Goal: Task Accomplishment & Management: Manage account settings

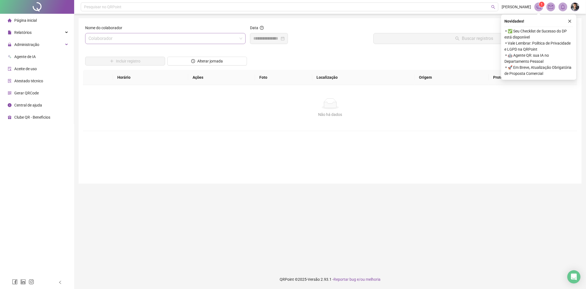
click at [140, 39] on input "search" at bounding box center [162, 38] width 149 height 10
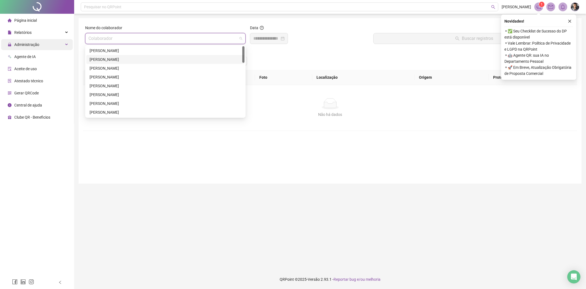
click at [38, 43] on span "Administração" at bounding box center [26, 44] width 25 height 4
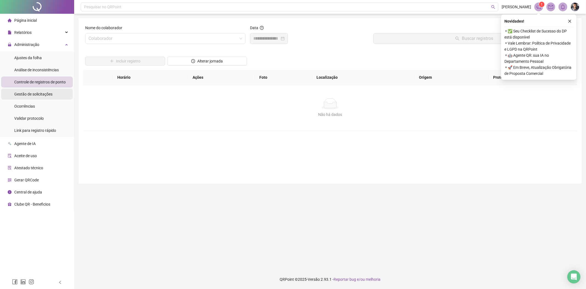
click at [44, 90] on div "Gestão de solicitações" at bounding box center [33, 93] width 38 height 11
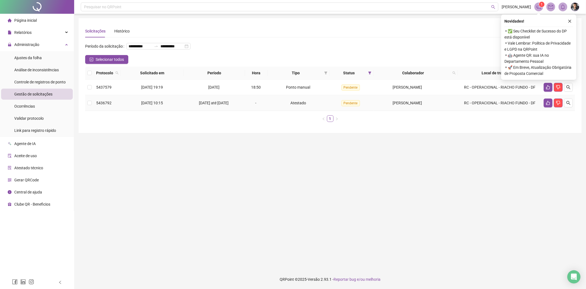
click at [573, 106] on td at bounding box center [559, 103] width 34 height 16
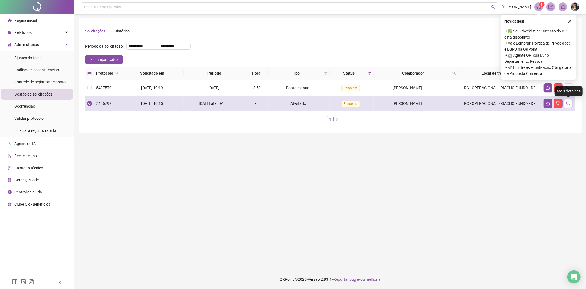
click at [569, 105] on icon "search" at bounding box center [568, 103] width 4 height 4
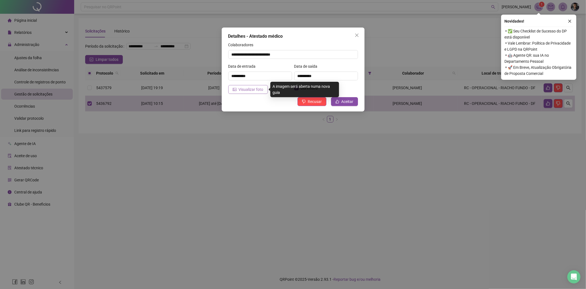
click at [251, 89] on span "Visualizar foto" at bounding box center [251, 89] width 25 height 6
click at [359, 37] on button "Close" at bounding box center [357, 35] width 9 height 9
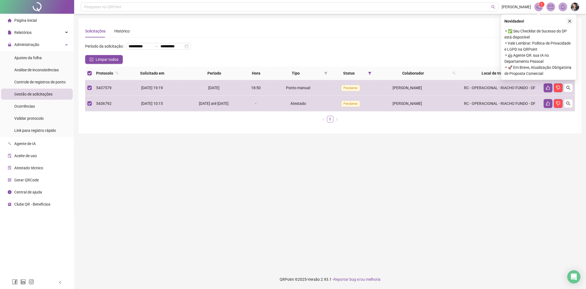
click at [570, 21] on icon "close" at bounding box center [570, 21] width 3 height 3
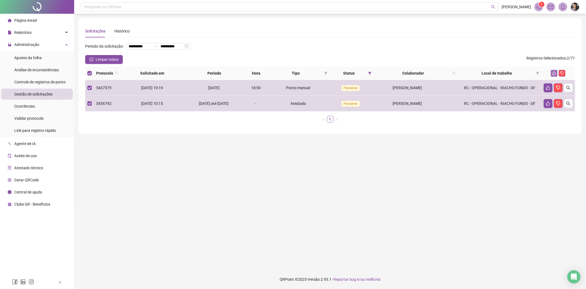
click at [553, 72] on icon "like" at bounding box center [554, 73] width 4 height 4
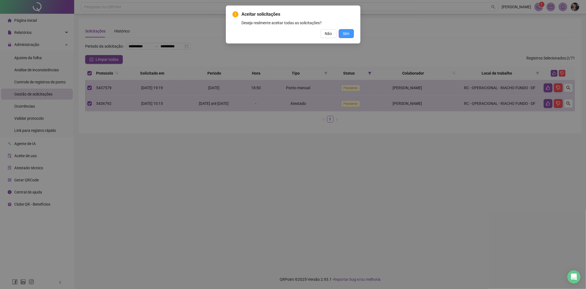
click at [345, 35] on span "Sim" at bounding box center [346, 34] width 6 height 6
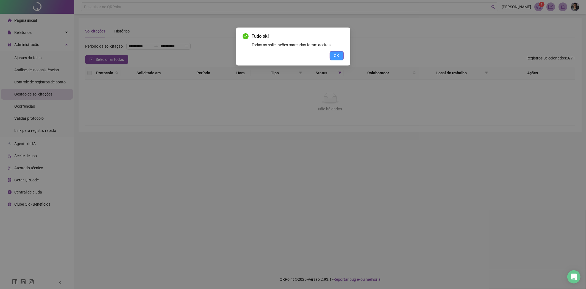
click at [342, 56] on button "OK" at bounding box center [337, 55] width 14 height 9
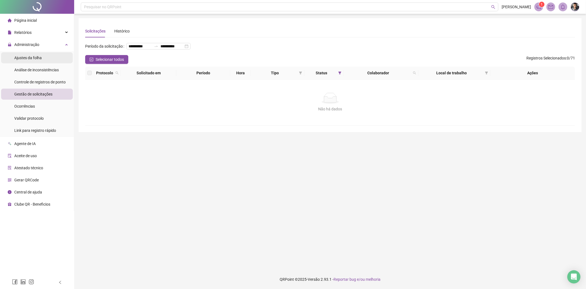
click at [44, 58] on li "Ajustes da folha" at bounding box center [37, 57] width 72 height 11
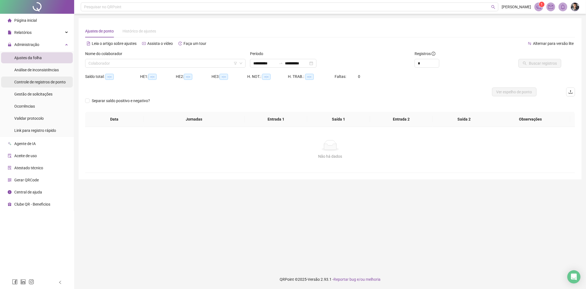
type input "**********"
click at [120, 62] on input "search" at bounding box center [162, 63] width 149 height 8
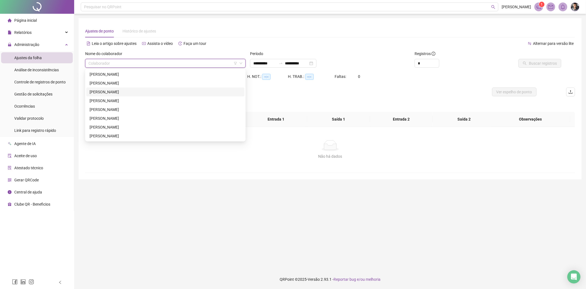
click at [114, 92] on div "[PERSON_NAME]" at bounding box center [166, 92] width 152 height 6
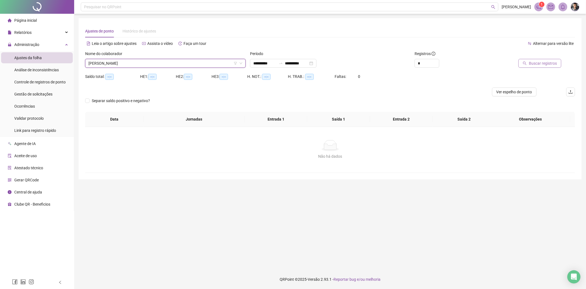
click at [556, 67] on button "Buscar registros" at bounding box center [540, 63] width 43 height 9
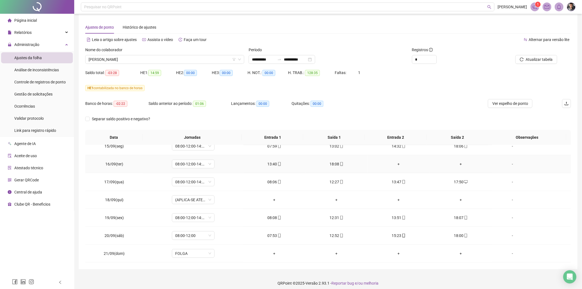
scroll to position [7, 0]
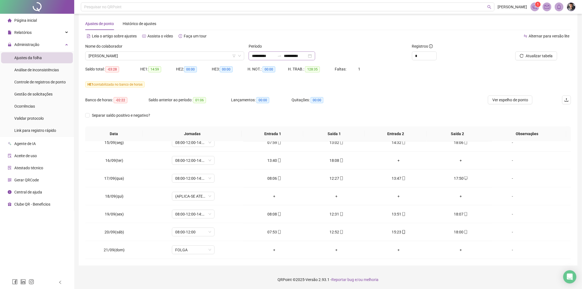
click at [315, 54] on div "**********" at bounding box center [281, 55] width 67 height 9
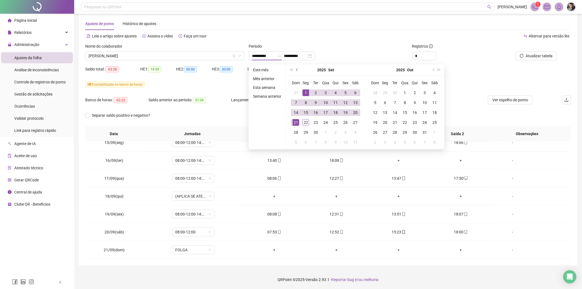
click at [298, 71] on button "prev-year" at bounding box center [297, 69] width 6 height 11
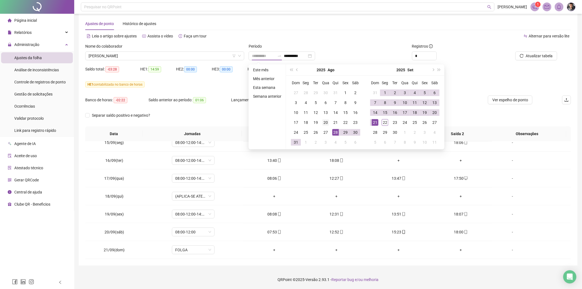
type input "**********"
click at [325, 123] on div "20" at bounding box center [325, 122] width 7 height 7
type input "**********"
click at [383, 122] on div "22" at bounding box center [384, 122] width 7 height 7
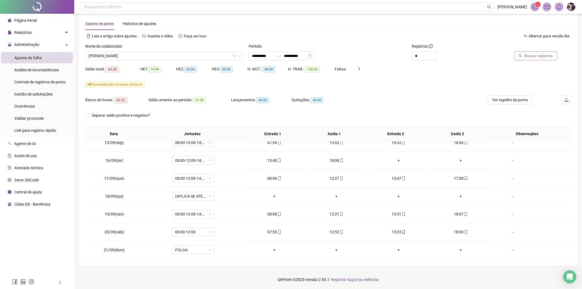
click at [548, 59] on button "Buscar registros" at bounding box center [535, 55] width 43 height 9
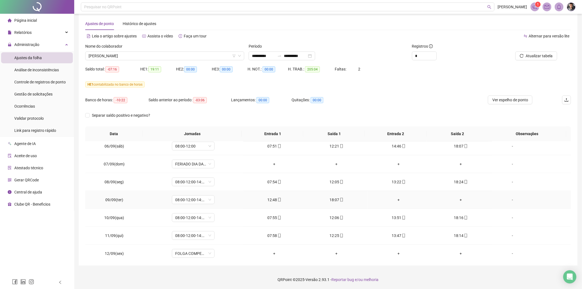
click at [394, 198] on div "+" at bounding box center [398, 199] width 53 height 6
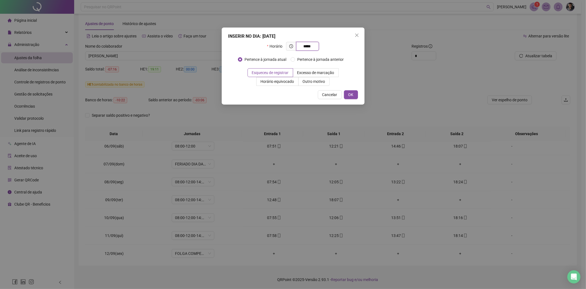
type input "*****"
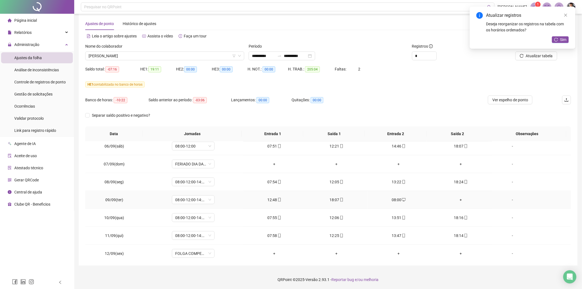
click at [459, 199] on div "+" at bounding box center [460, 199] width 53 height 6
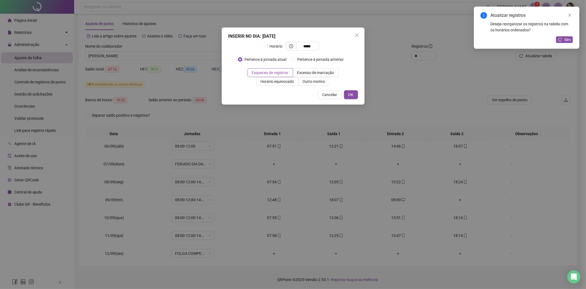
type input "*****"
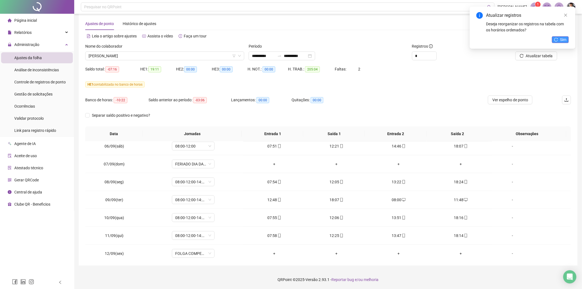
click at [566, 38] on span "Sim" at bounding box center [563, 40] width 6 height 6
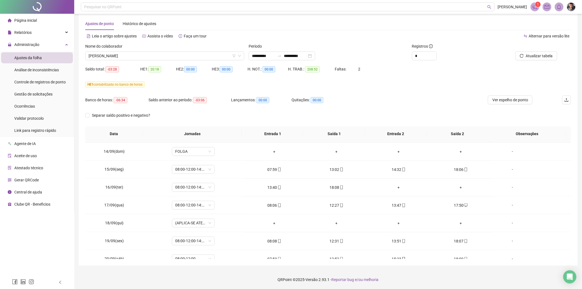
scroll to position [491, 0]
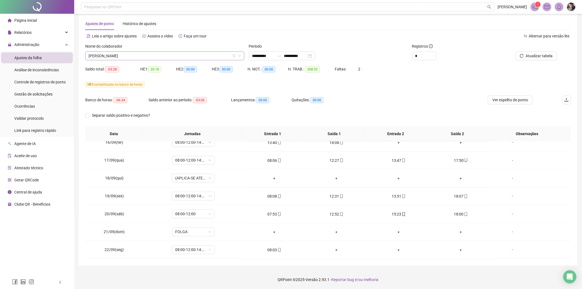
click at [220, 59] on span "[PERSON_NAME]" at bounding box center [164, 56] width 152 height 8
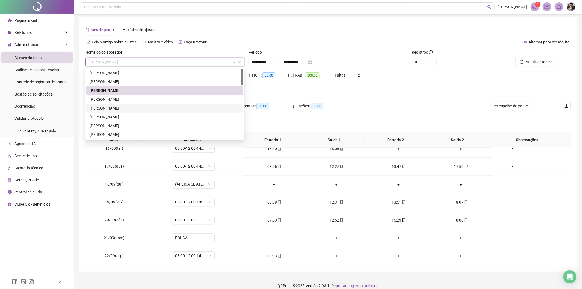
scroll to position [0, 0]
drag, startPoint x: 129, startPoint y: 73, endPoint x: 485, endPoint y: 111, distance: 358.5
click at [129, 73] on div "[PERSON_NAME]" at bounding box center [165, 74] width 150 height 6
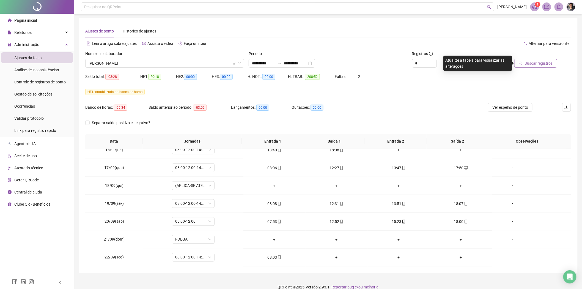
click at [532, 62] on span "Buscar registros" at bounding box center [538, 63] width 28 height 6
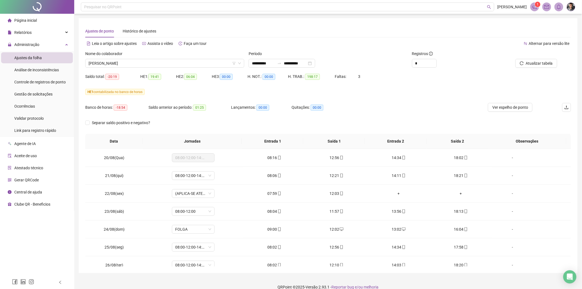
click at [446, 115] on div "Banco de horas: -18:54 Saldo anterior ao período: 01:25 Lançamentos: 00:00 Quit…" at bounding box center [267, 110] width 364 height 15
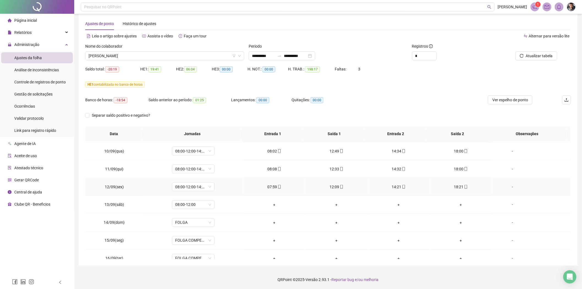
scroll to position [397, 0]
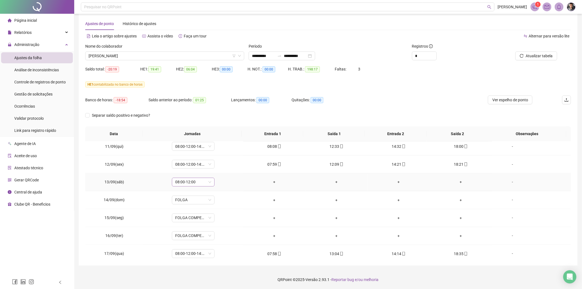
click at [211, 183] on div "08:00-12:00" at bounding box center [193, 182] width 43 height 9
click at [312, 195] on td "+" at bounding box center [336, 200] width 62 height 18
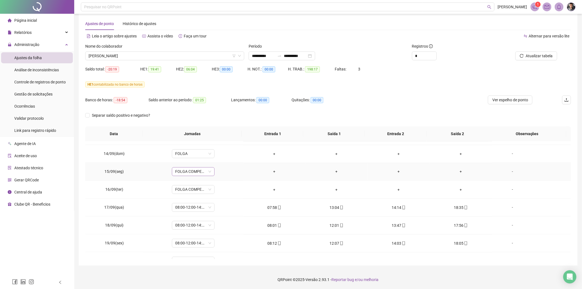
scroll to position [458, 0]
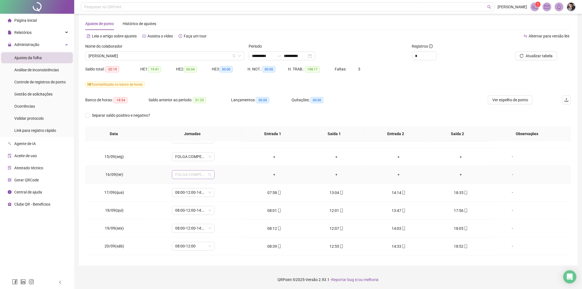
click at [209, 172] on span "FOLGA COMPENSATÓRIA" at bounding box center [193, 174] width 36 height 8
type input "***"
click at [194, 194] on div "Folga" at bounding box center [197, 195] width 36 height 6
click at [216, 161] on span "Sim" at bounding box center [218, 161] width 6 height 6
click at [540, 58] on span "Atualizar tabela" at bounding box center [538, 56] width 27 height 6
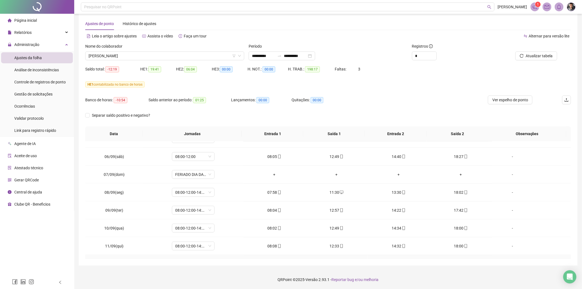
scroll to position [186, 0]
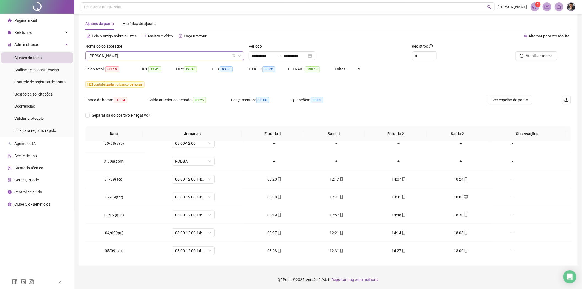
click at [172, 58] on span "[PERSON_NAME]" at bounding box center [164, 56] width 152 height 8
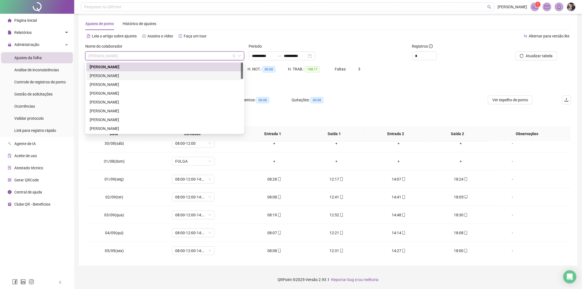
click at [119, 75] on div "[PERSON_NAME]" at bounding box center [165, 76] width 150 height 6
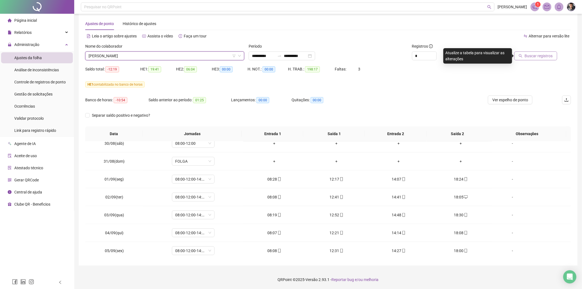
click at [546, 53] on span "Buscar registros" at bounding box center [538, 56] width 28 height 6
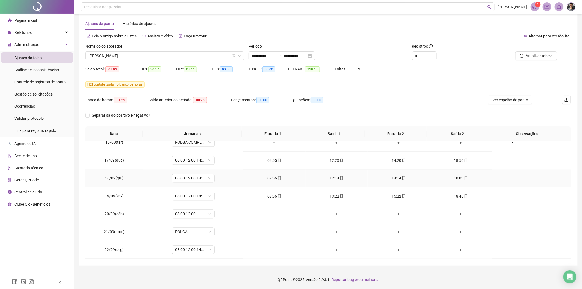
scroll to position [491, 0]
click at [155, 56] on span "[PERSON_NAME]" at bounding box center [164, 56] width 152 height 8
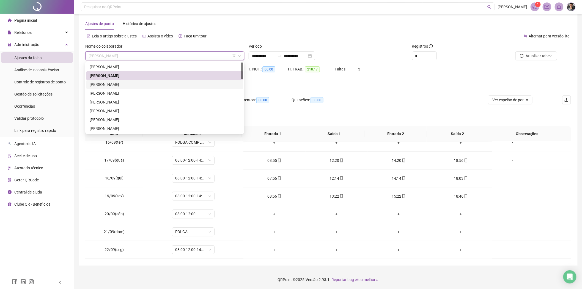
click at [108, 85] on div "[PERSON_NAME]" at bounding box center [165, 84] width 150 height 6
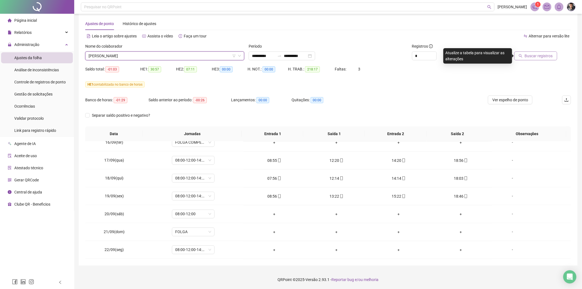
click at [538, 58] on span "Buscar registros" at bounding box center [538, 56] width 28 height 6
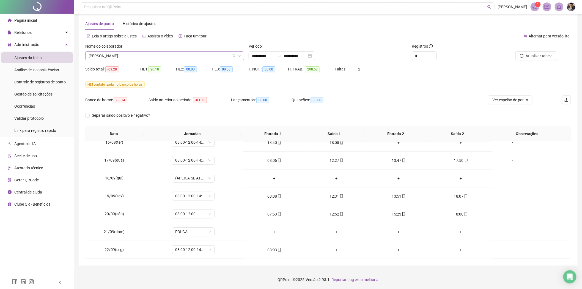
click at [175, 56] on span "[PERSON_NAME]" at bounding box center [164, 56] width 152 height 8
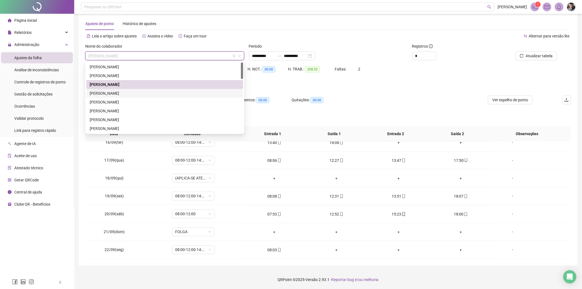
click at [120, 94] on div "[PERSON_NAME]" at bounding box center [165, 93] width 150 height 6
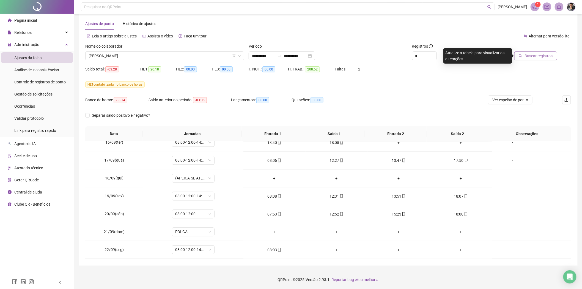
click at [528, 54] on span "Buscar registros" at bounding box center [538, 56] width 28 height 6
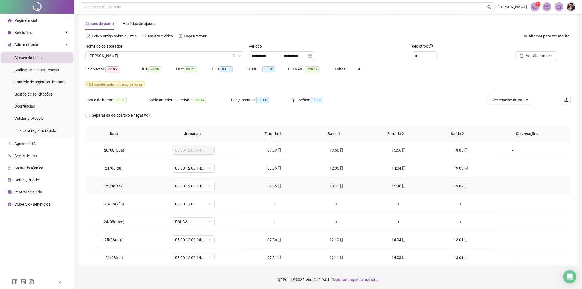
scroll to position [0, 0]
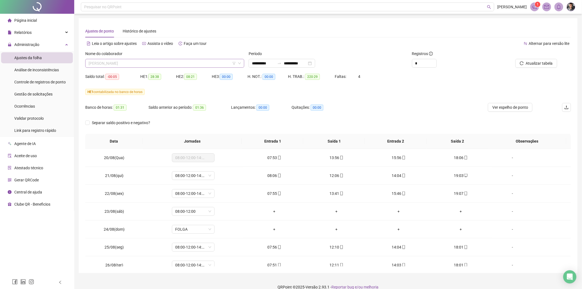
click at [141, 65] on span "[PERSON_NAME]" at bounding box center [164, 63] width 152 height 8
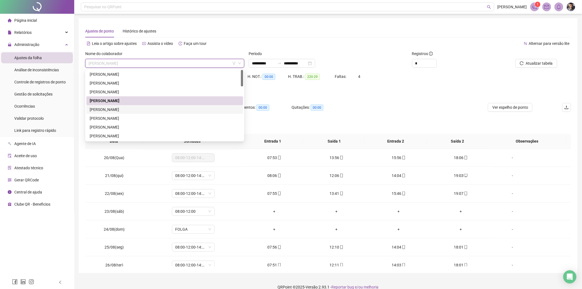
click at [116, 107] on div "[PERSON_NAME]" at bounding box center [165, 109] width 150 height 6
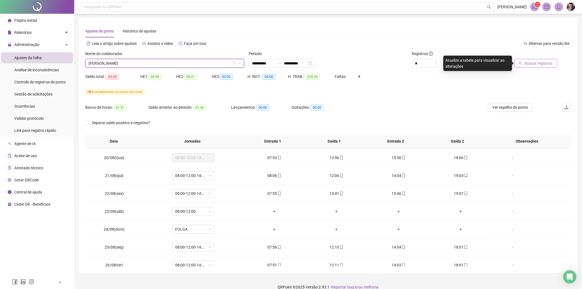
click at [530, 62] on span "Buscar registros" at bounding box center [538, 63] width 28 height 6
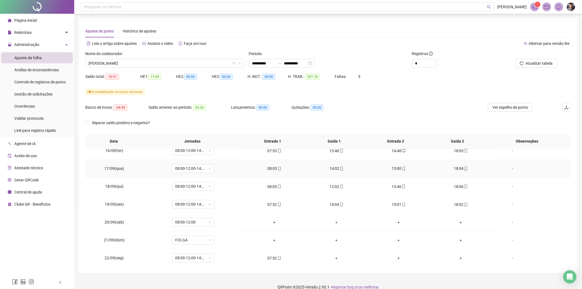
scroll to position [491, 0]
click at [173, 61] on span "[PERSON_NAME]" at bounding box center [164, 63] width 152 height 8
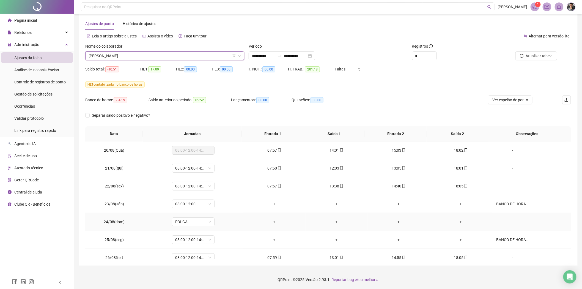
scroll to position [0, 0]
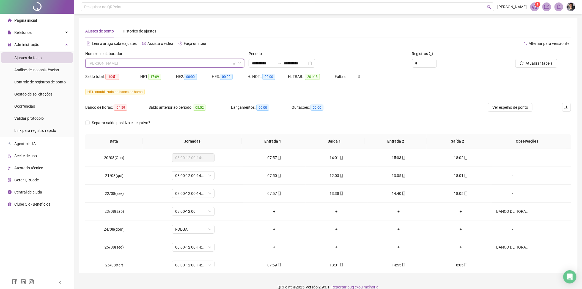
click at [174, 66] on span "[PERSON_NAME]" at bounding box center [164, 63] width 152 height 8
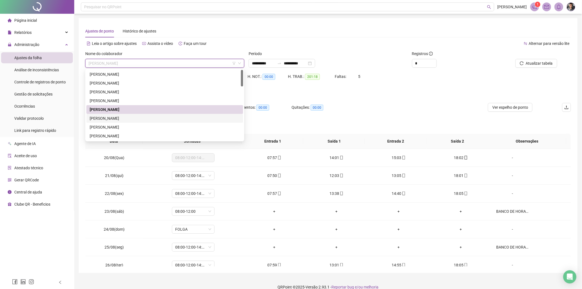
click at [127, 118] on div "[PERSON_NAME]" at bounding box center [165, 118] width 150 height 6
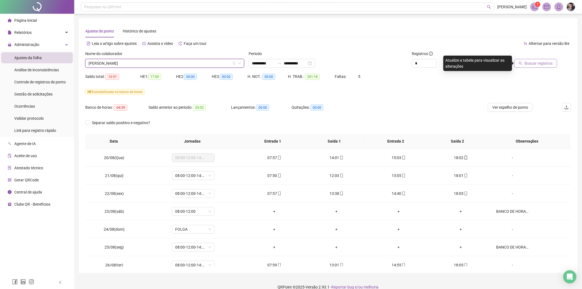
click at [541, 62] on span "Buscar registros" at bounding box center [538, 63] width 28 height 6
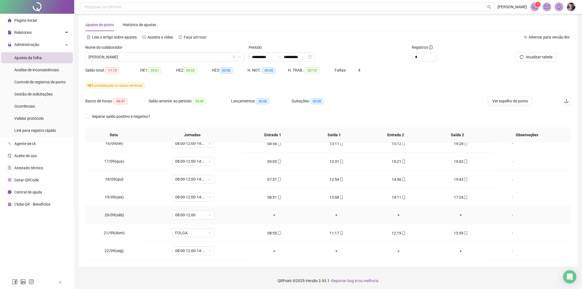
scroll to position [7, 0]
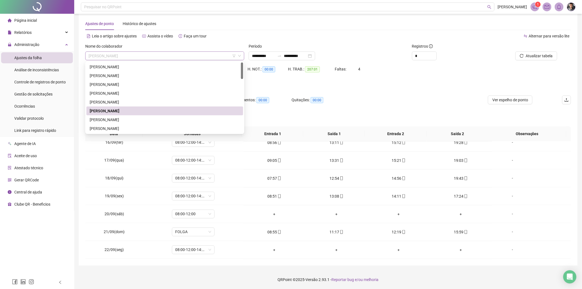
click at [186, 51] on div "[PERSON_NAME]" at bounding box center [164, 55] width 159 height 9
click at [113, 118] on div "[PERSON_NAME]" at bounding box center [165, 120] width 150 height 6
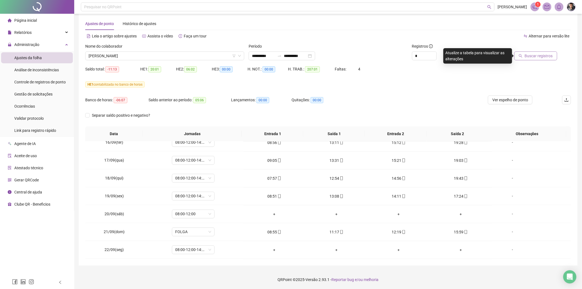
click at [530, 51] on button "Buscar registros" at bounding box center [535, 55] width 43 height 9
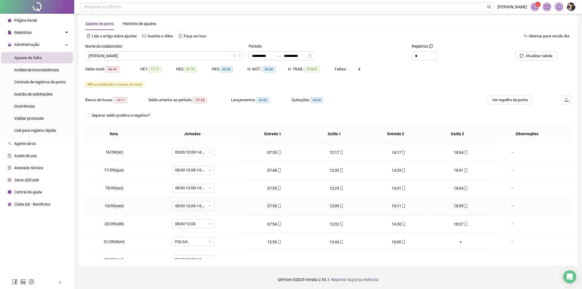
scroll to position [491, 0]
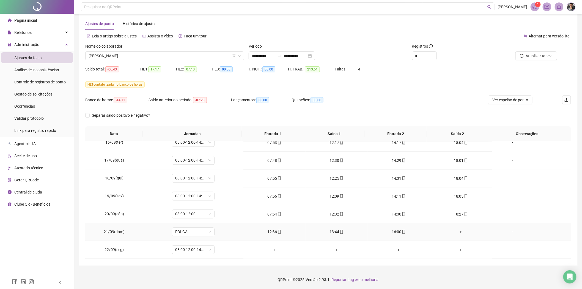
click at [455, 230] on div "+" at bounding box center [460, 232] width 53 height 6
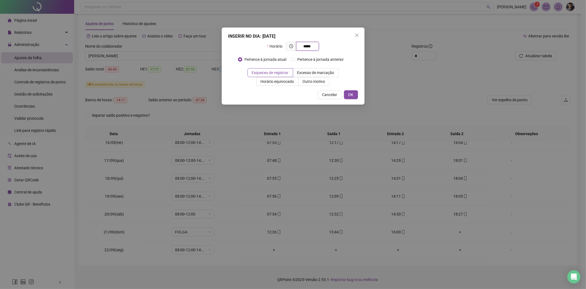
type input "*****"
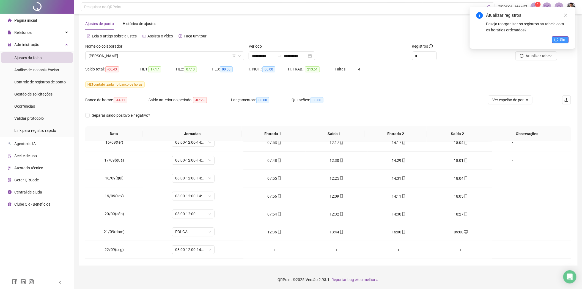
click at [566, 40] on span "Sim" at bounding box center [563, 40] width 6 height 6
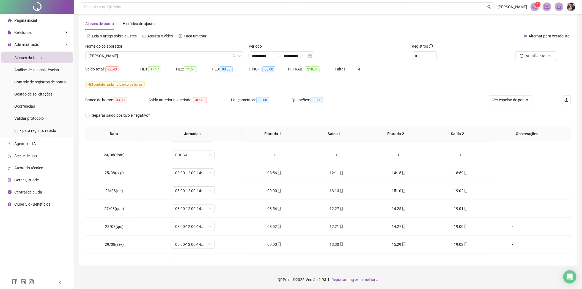
scroll to position [63, 0]
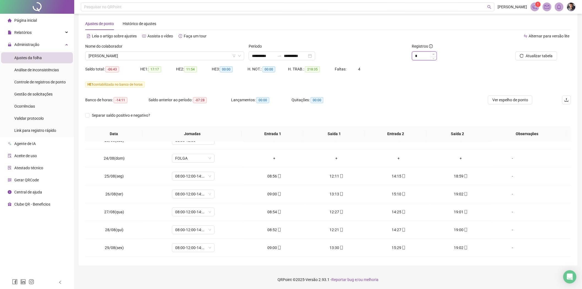
click at [432, 52] on span "Increase Value" at bounding box center [433, 54] width 6 height 5
type input "*"
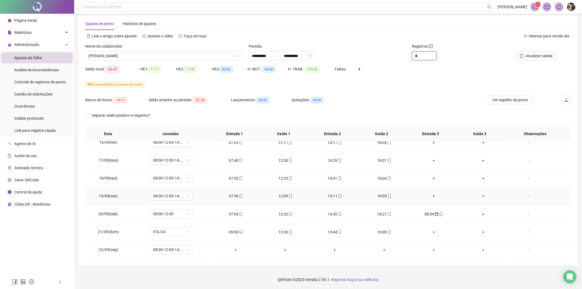
scroll to position [491, 0]
click at [434, 215] on icon "calendar" at bounding box center [436, 214] width 4 height 4
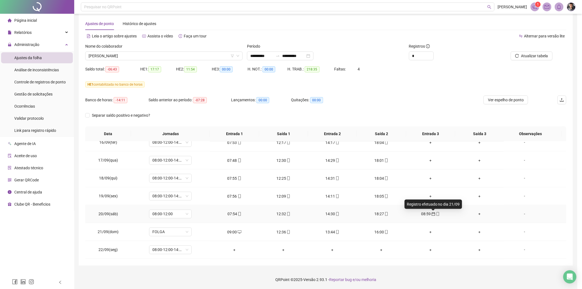
type input "**********"
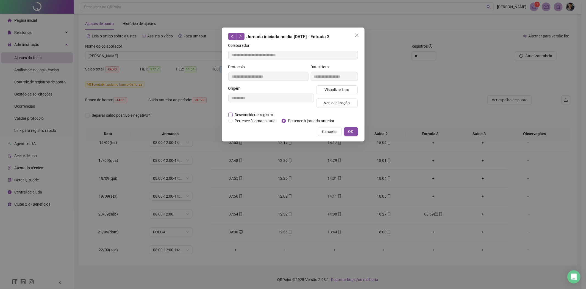
click at [241, 113] on span "Desconsiderar registro" at bounding box center [254, 115] width 43 height 6
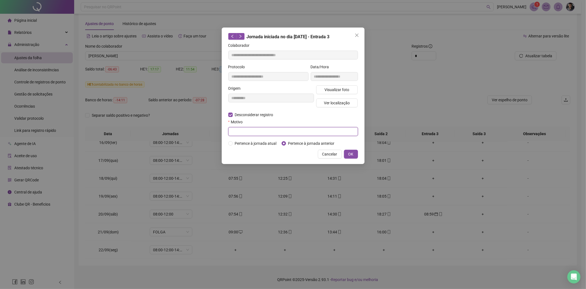
click at [311, 133] on input "text" at bounding box center [293, 131] width 130 height 9
type input "**********"
click at [350, 154] on span "OK" at bounding box center [350, 154] width 5 height 6
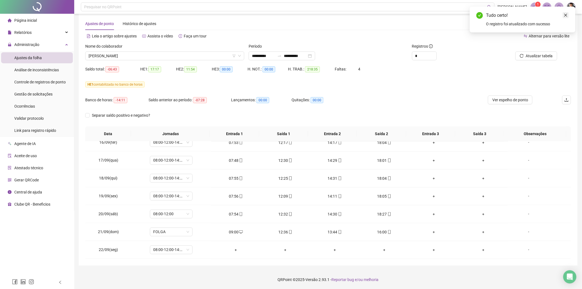
click at [565, 15] on icon "close" at bounding box center [565, 15] width 3 height 3
click at [178, 56] on span "[PERSON_NAME]" at bounding box center [164, 56] width 152 height 8
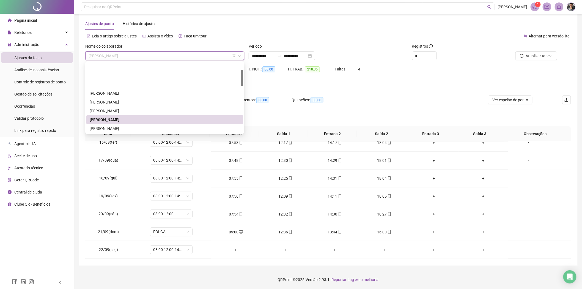
scroll to position [31, 0]
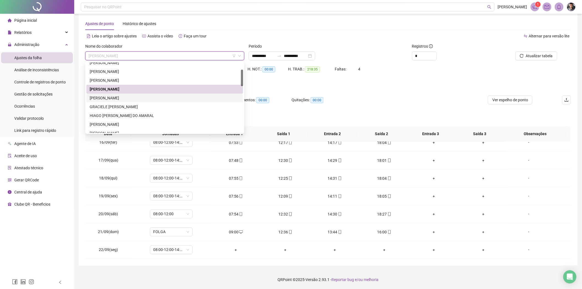
click at [119, 98] on div "[PERSON_NAME]" at bounding box center [165, 98] width 150 height 6
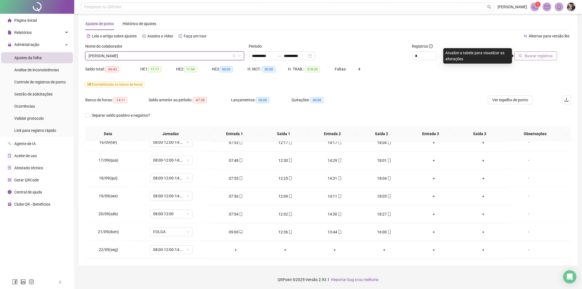
click at [534, 56] on span "Buscar registros" at bounding box center [538, 56] width 28 height 6
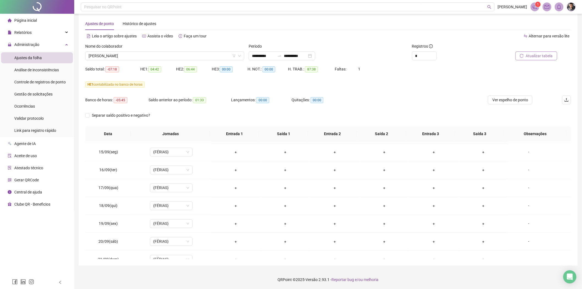
scroll to position [491, 0]
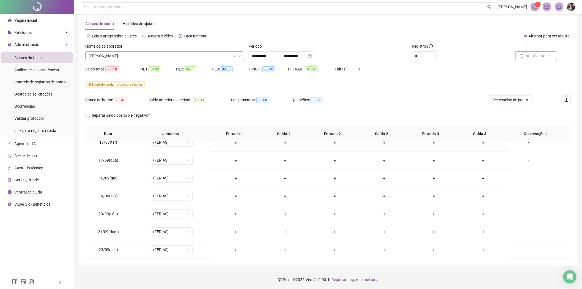
click at [157, 58] on span "[PERSON_NAME]" at bounding box center [164, 56] width 152 height 8
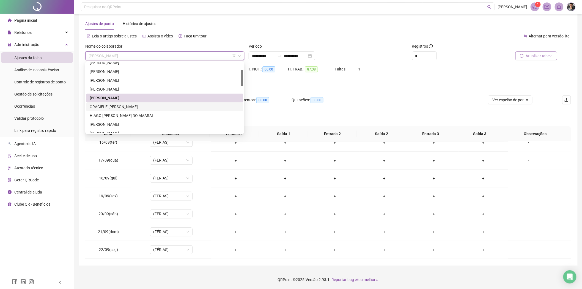
click at [123, 108] on div "GRACIELE [PERSON_NAME]" at bounding box center [165, 107] width 150 height 6
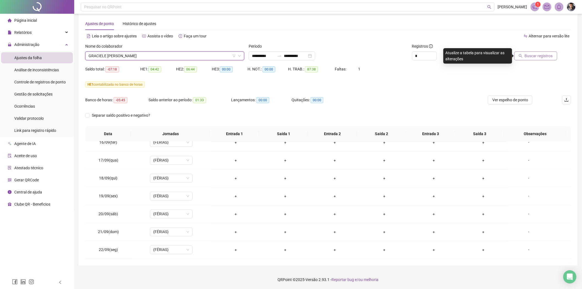
click at [528, 54] on span "Buscar registros" at bounding box center [538, 56] width 28 height 6
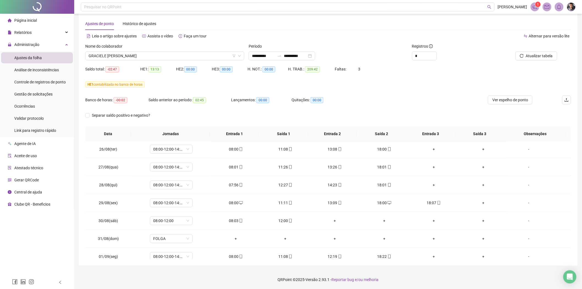
scroll to position [94, 0]
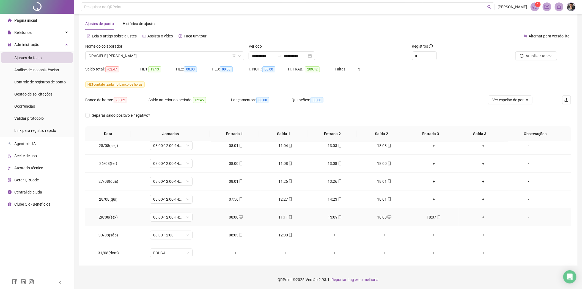
click at [379, 218] on div "18:00" at bounding box center [384, 217] width 41 height 6
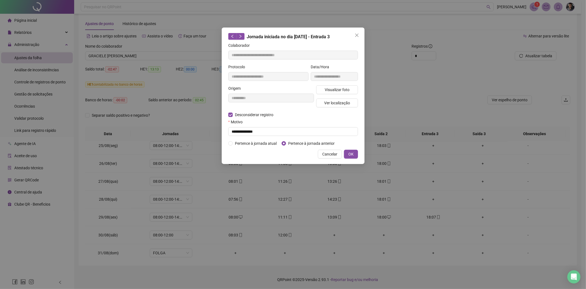
type input "**********"
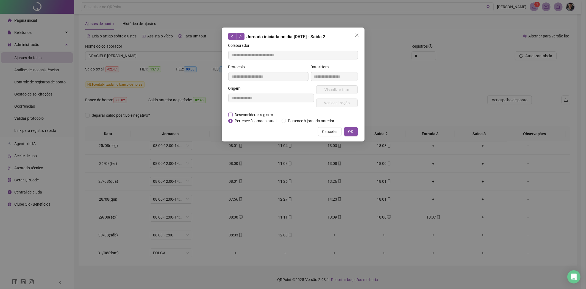
click at [241, 114] on span "Desconsiderar registro" at bounding box center [254, 115] width 43 height 6
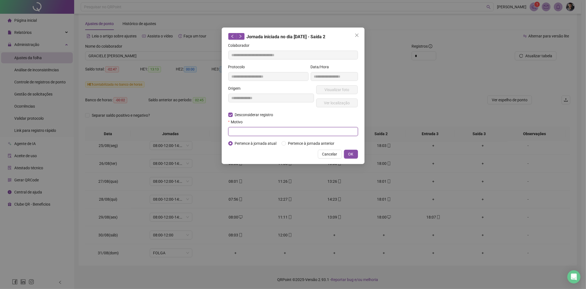
click at [323, 135] on input "text" at bounding box center [293, 131] width 130 height 9
type input "**********"
click at [350, 154] on span "OK" at bounding box center [350, 154] width 5 height 6
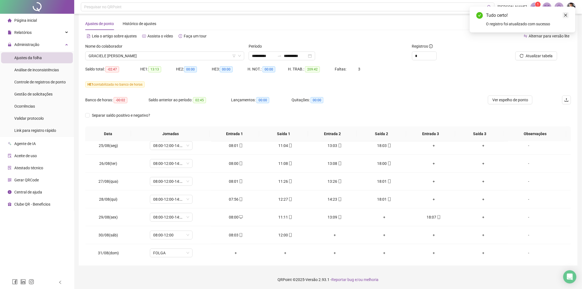
click at [565, 15] on icon "close" at bounding box center [565, 15] width 3 height 3
click at [537, 57] on span "Atualizar tabela" at bounding box center [538, 56] width 27 height 6
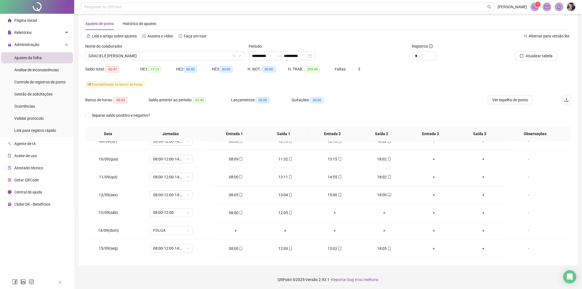
scroll to position [491, 0]
click at [156, 49] on div "Nome do colaborador" at bounding box center [164, 47] width 159 height 8
click at [157, 53] on span "GRACIELE [PERSON_NAME]" at bounding box center [164, 56] width 152 height 8
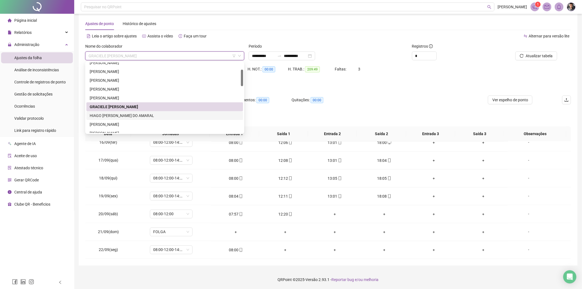
click at [122, 117] on div "HIAGO [PERSON_NAME] DO AMARAL" at bounding box center [165, 115] width 150 height 6
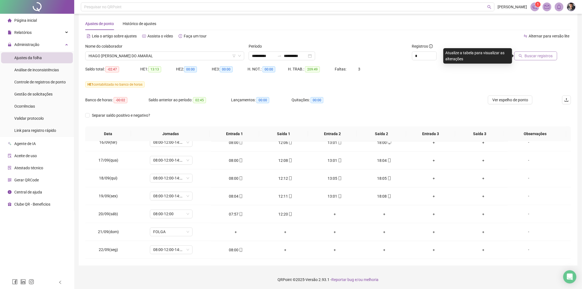
click at [538, 56] on span "Buscar registros" at bounding box center [538, 56] width 28 height 6
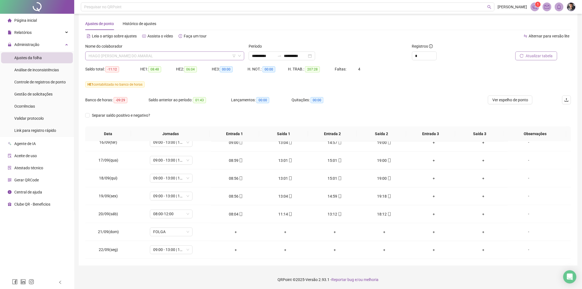
click at [161, 59] on span "HIAGO [PERSON_NAME] DO AMARAL" at bounding box center [164, 56] width 152 height 8
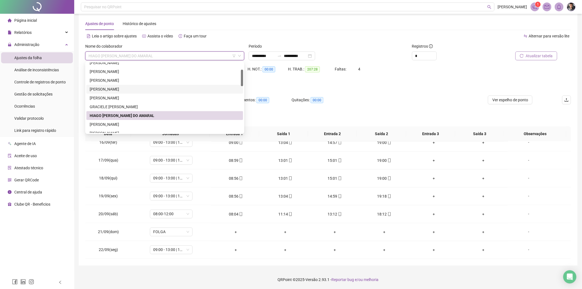
click at [433, 93] on div "HE 1 contabilizada no banco de horas" at bounding box center [327, 87] width 485 height 15
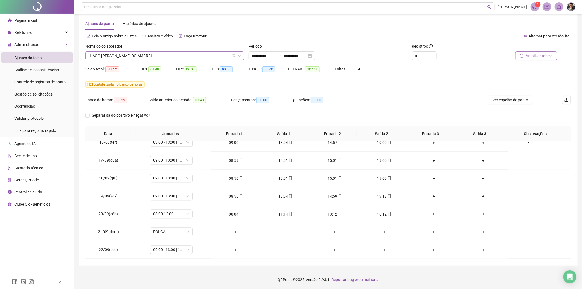
click at [164, 58] on span "HIAGO [PERSON_NAME] DO AMARAL" at bounding box center [164, 56] width 152 height 8
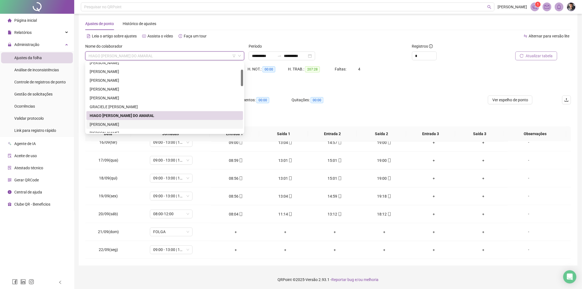
click at [115, 125] on div "[PERSON_NAME]" at bounding box center [165, 124] width 150 height 6
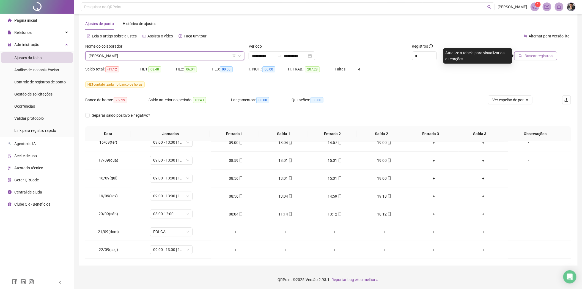
click at [550, 54] on span "Buscar registros" at bounding box center [538, 56] width 28 height 6
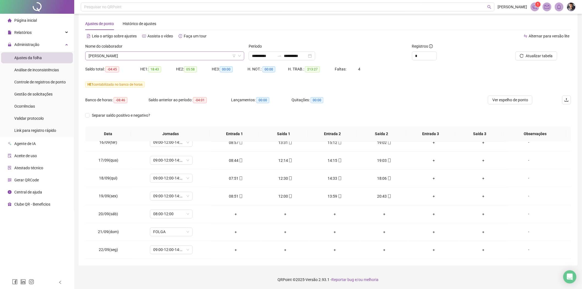
click at [141, 55] on span "[PERSON_NAME]" at bounding box center [164, 56] width 152 height 8
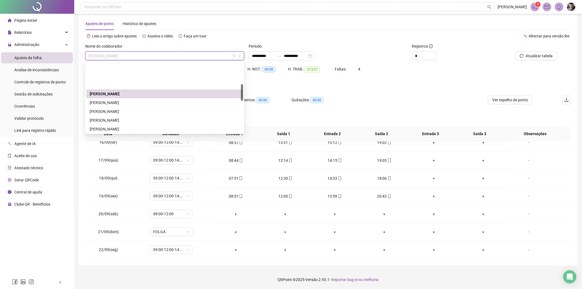
scroll to position [92, 0]
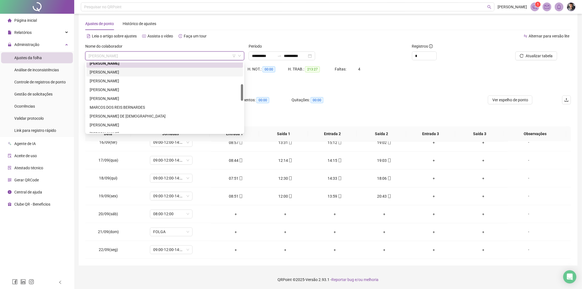
click at [117, 70] on div "[PERSON_NAME]" at bounding box center [165, 72] width 150 height 6
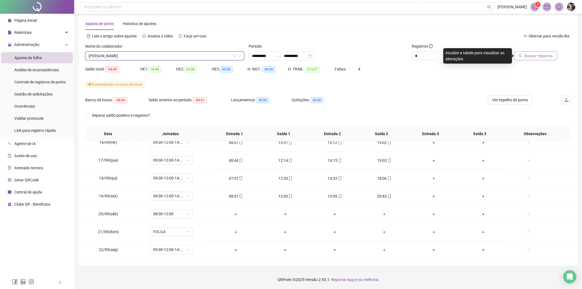
click at [546, 53] on span "Buscar registros" at bounding box center [538, 56] width 28 height 6
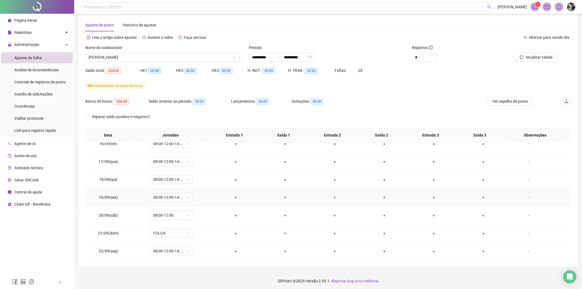
scroll to position [7, 0]
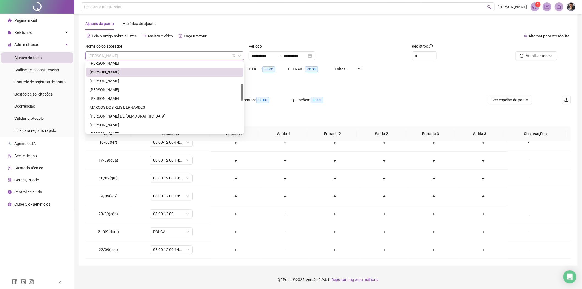
click at [171, 52] on span "[PERSON_NAME]" at bounding box center [164, 56] width 152 height 8
click at [112, 78] on div "[PERSON_NAME]" at bounding box center [165, 81] width 150 height 6
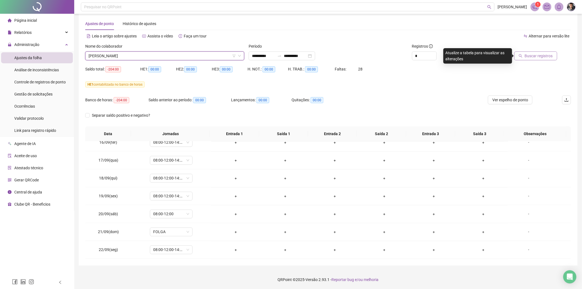
click at [546, 55] on span "Buscar registros" at bounding box center [538, 56] width 28 height 6
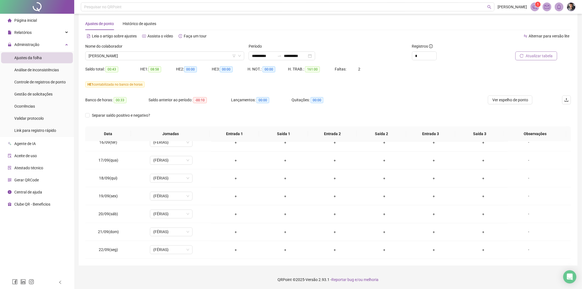
click at [533, 56] on span "Atualizar tabela" at bounding box center [538, 56] width 27 height 6
click at [162, 54] on span "[PERSON_NAME]" at bounding box center [164, 56] width 152 height 8
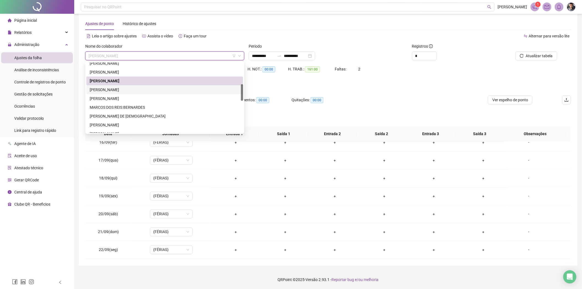
click at [111, 90] on div "[PERSON_NAME]" at bounding box center [165, 90] width 150 height 6
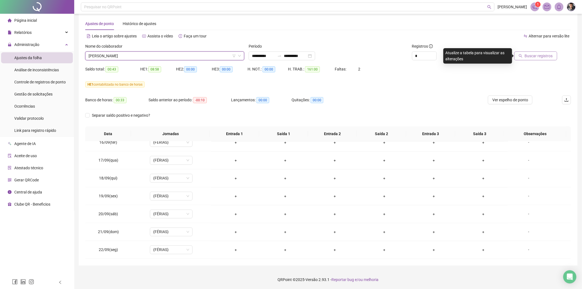
click at [524, 55] on button "Buscar registros" at bounding box center [535, 55] width 43 height 9
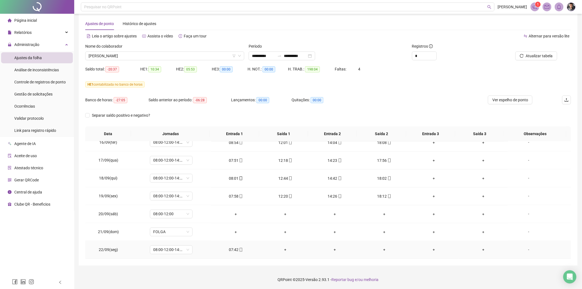
click at [234, 248] on div "07:42" at bounding box center [235, 250] width 41 height 6
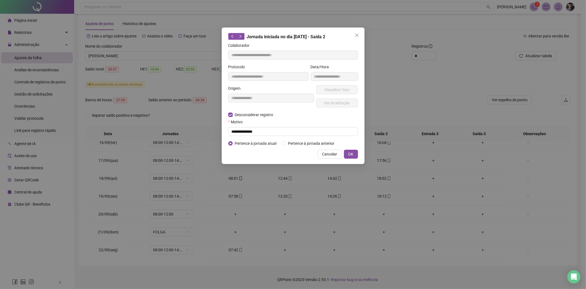
type input "**********"
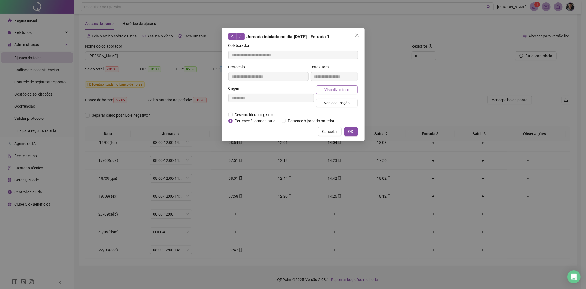
click at [341, 90] on span "Visualizar foto" at bounding box center [337, 90] width 25 height 6
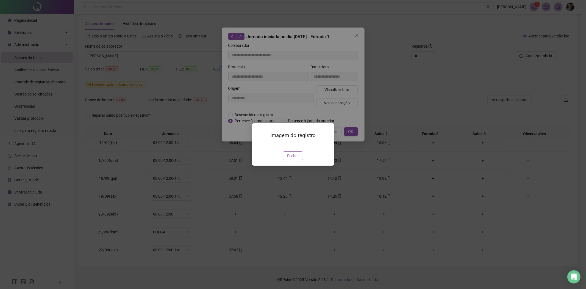
click at [300, 160] on button "Fechar" at bounding box center [293, 155] width 21 height 9
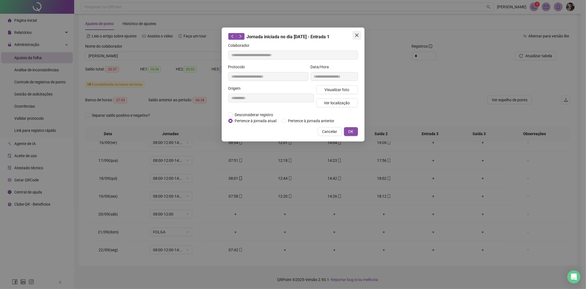
click at [358, 34] on icon "close" at bounding box center [357, 35] width 4 height 4
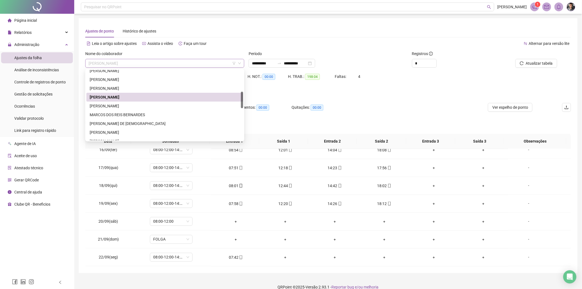
click at [151, 65] on span "[PERSON_NAME]" at bounding box center [164, 63] width 152 height 8
click at [124, 105] on div "[PERSON_NAME]" at bounding box center [165, 106] width 150 height 6
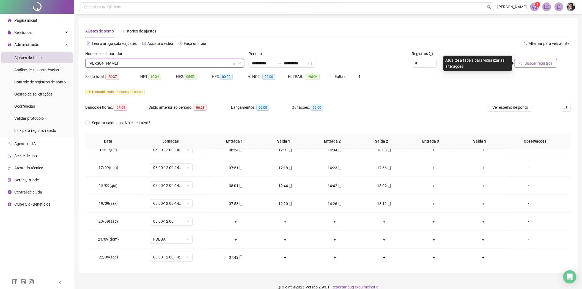
drag, startPoint x: 544, startPoint y: 62, endPoint x: 543, endPoint y: 65, distance: 2.9
click at [544, 63] on span "Buscar registros" at bounding box center [538, 63] width 28 height 6
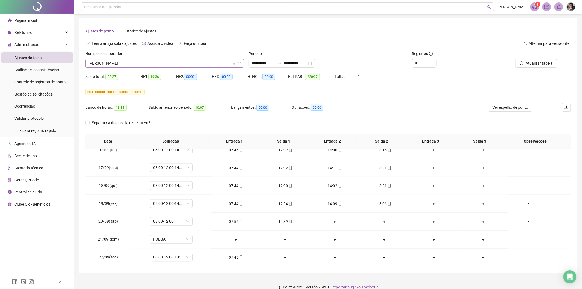
click at [173, 64] on span "[PERSON_NAME]" at bounding box center [164, 63] width 152 height 8
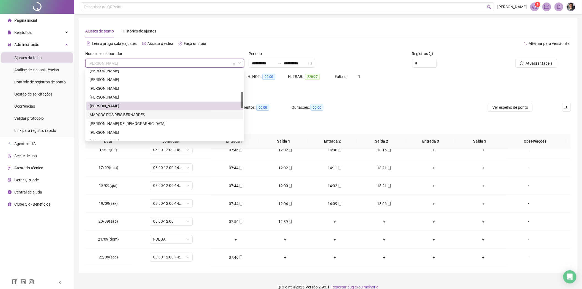
drag, startPoint x: 122, startPoint y: 114, endPoint x: 242, endPoint y: 106, distance: 120.9
click at [122, 114] on div "MARCOS DOS REIS BERNARDES" at bounding box center [165, 115] width 150 height 6
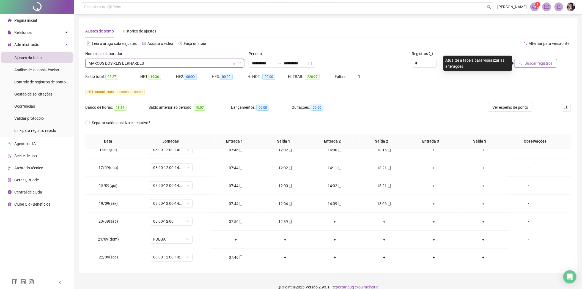
click at [540, 64] on span "Buscar registros" at bounding box center [538, 63] width 28 height 6
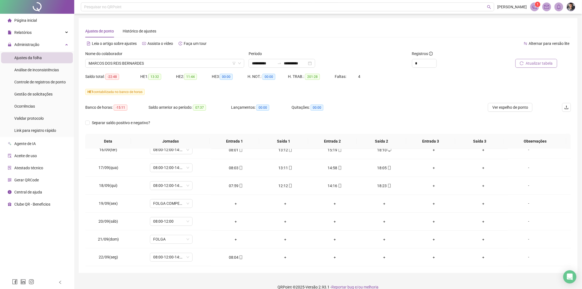
click at [543, 62] on span "Atualizar tabela" at bounding box center [538, 63] width 27 height 6
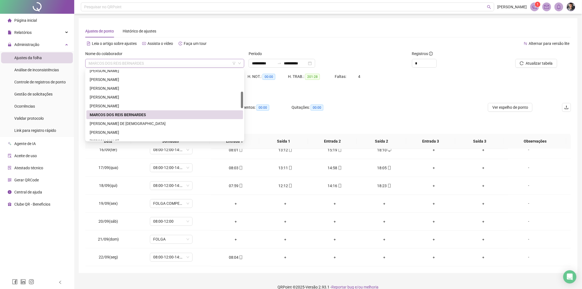
click at [171, 60] on span "MARCOS DOS REIS BERNARDES" at bounding box center [164, 63] width 152 height 8
click at [112, 124] on div "[PERSON_NAME] DE [DEMOGRAPHIC_DATA]" at bounding box center [165, 123] width 150 height 6
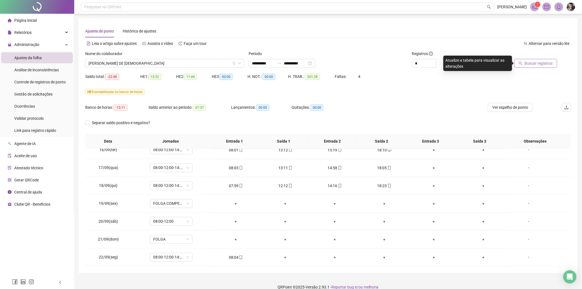
click at [546, 64] on span "Buscar registros" at bounding box center [538, 63] width 28 height 6
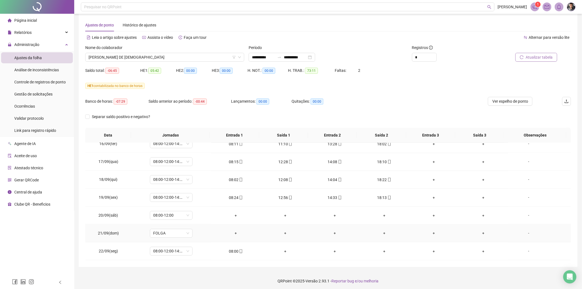
scroll to position [7, 0]
click at [139, 57] on span "[PERSON_NAME] DE [DEMOGRAPHIC_DATA]" at bounding box center [164, 56] width 152 height 8
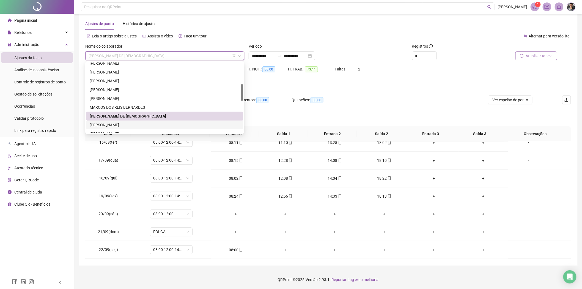
click at [114, 126] on div "[PERSON_NAME]" at bounding box center [165, 125] width 150 height 6
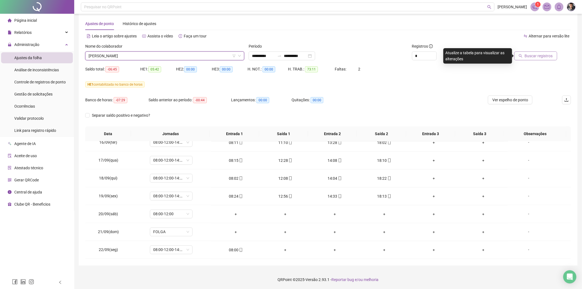
drag, startPoint x: 526, startPoint y: 49, endPoint x: 529, endPoint y: 53, distance: 4.6
click at [526, 49] on div at bounding box center [524, 47] width 63 height 8
click at [529, 54] on span "Buscar registros" at bounding box center [538, 56] width 28 height 6
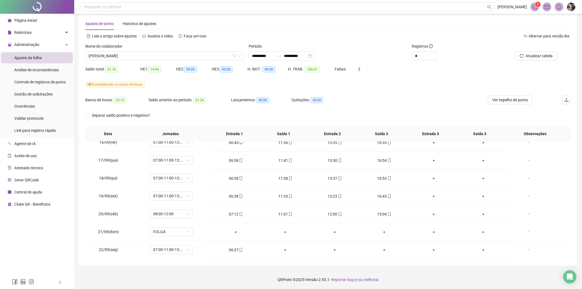
scroll to position [491, 0]
click at [170, 56] on span "[PERSON_NAME]" at bounding box center [164, 56] width 152 height 8
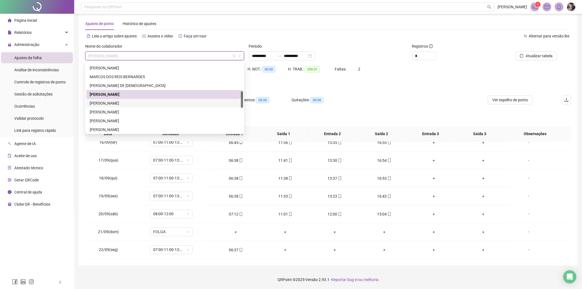
scroll to position [153, 0]
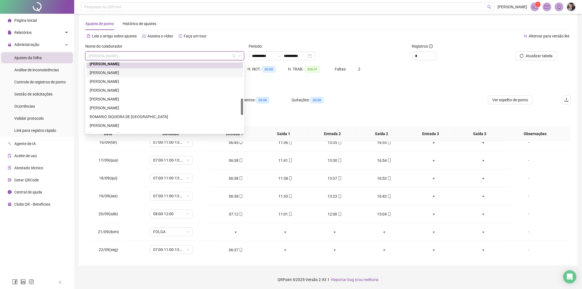
click at [106, 71] on div "[PERSON_NAME]" at bounding box center [165, 73] width 150 height 6
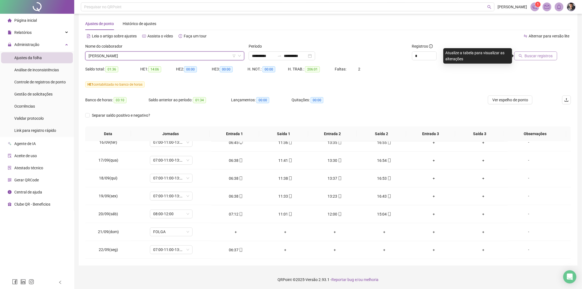
click at [545, 53] on span "Buscar registros" at bounding box center [538, 56] width 28 height 6
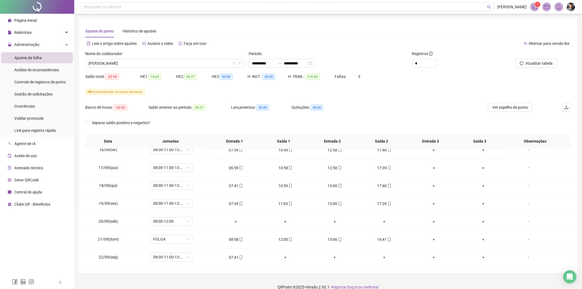
scroll to position [491, 0]
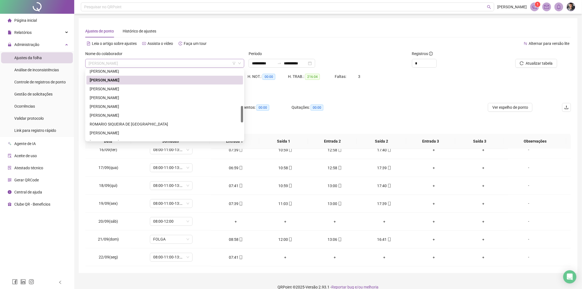
click at [157, 63] on span "[PERSON_NAME]" at bounding box center [164, 63] width 152 height 8
drag, startPoint x: 109, startPoint y: 86, endPoint x: 147, endPoint y: 96, distance: 39.0
click at [109, 86] on div "[PERSON_NAME]" at bounding box center [165, 89] width 150 height 6
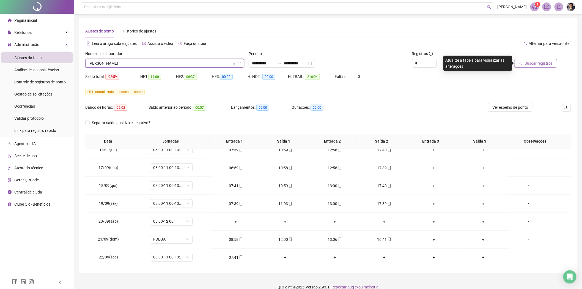
click at [537, 65] on span "Buscar registros" at bounding box center [538, 63] width 28 height 6
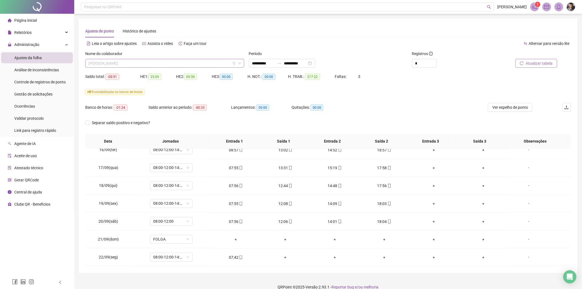
click at [167, 62] on span "[PERSON_NAME]" at bounding box center [164, 63] width 152 height 8
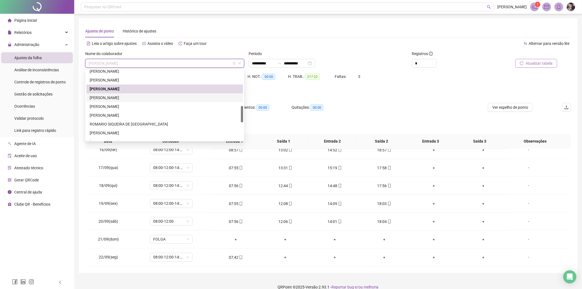
click at [99, 97] on div "[PERSON_NAME]" at bounding box center [165, 98] width 150 height 6
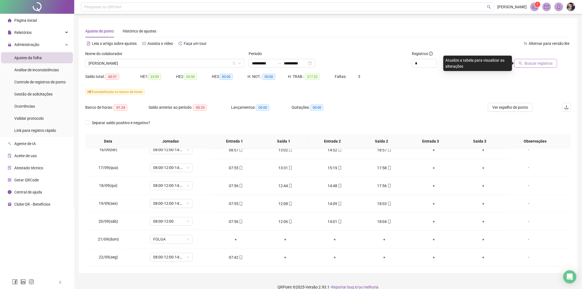
click at [542, 58] on div at bounding box center [524, 55] width 63 height 8
click at [540, 61] on span "Buscar registros" at bounding box center [538, 63] width 28 height 6
click at [533, 63] on span "Atualizar tabela" at bounding box center [538, 63] width 27 height 6
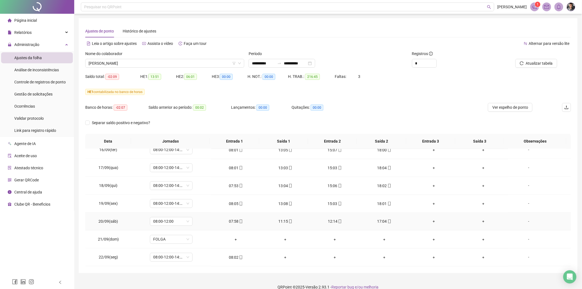
click at [383, 223] on div "17:04" at bounding box center [384, 221] width 41 height 6
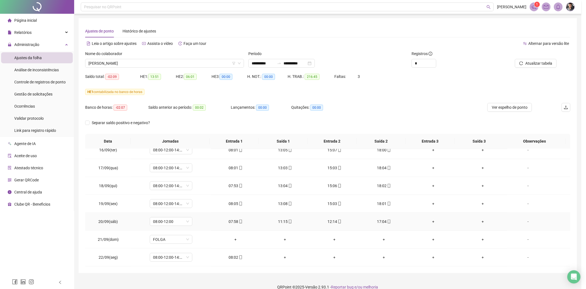
type input "**********"
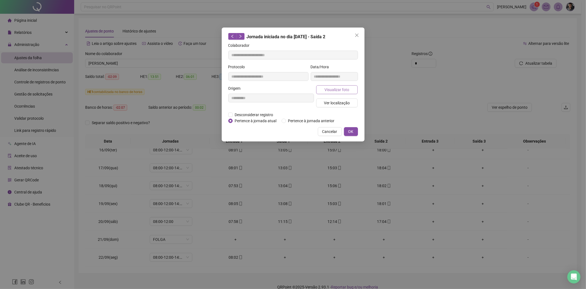
click at [340, 88] on span "Visualizar foto" at bounding box center [337, 90] width 25 height 6
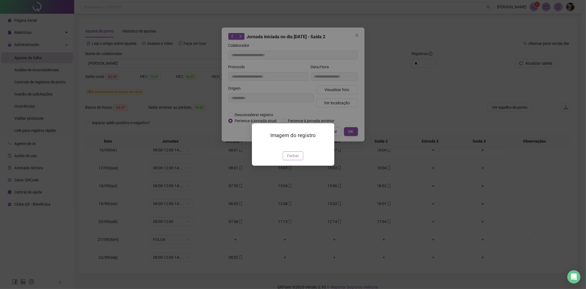
click at [292, 159] on span "Fechar" at bounding box center [293, 156] width 12 height 6
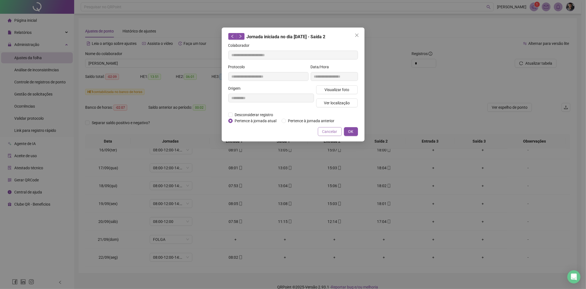
click at [330, 133] on span "Cancelar" at bounding box center [329, 131] width 15 height 6
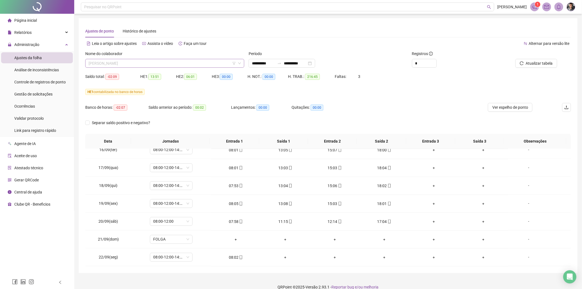
click at [175, 63] on span "[PERSON_NAME]" at bounding box center [164, 63] width 152 height 8
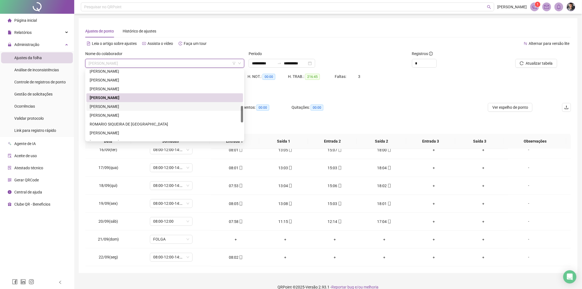
click at [114, 107] on div "[PERSON_NAME]" at bounding box center [165, 106] width 150 height 6
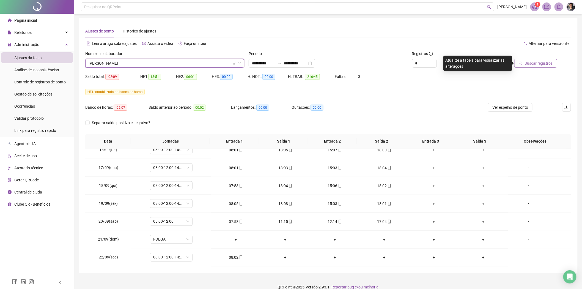
click at [539, 61] on span "Buscar registros" at bounding box center [538, 63] width 28 height 6
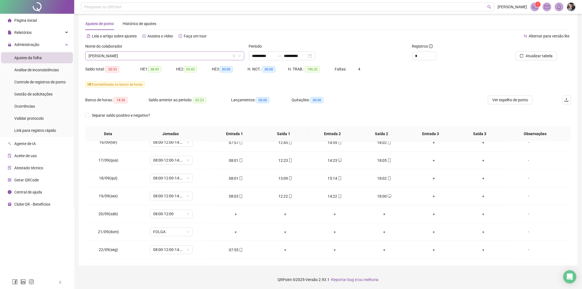
click at [175, 54] on span "[PERSON_NAME]" at bounding box center [164, 56] width 152 height 8
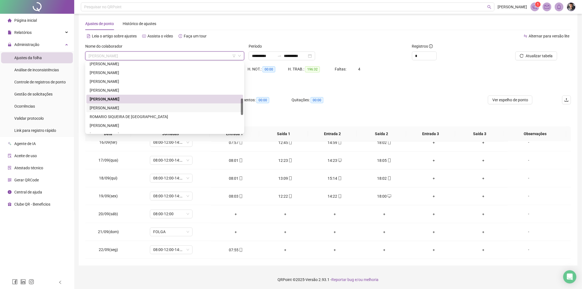
click at [130, 109] on div "[PERSON_NAME]" at bounding box center [165, 108] width 150 height 6
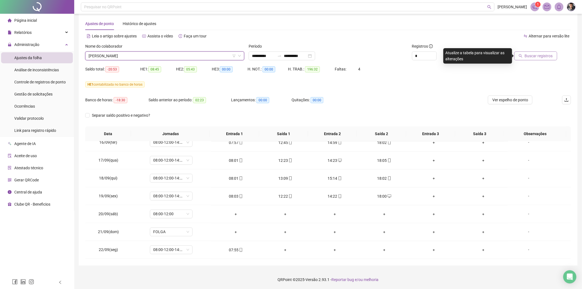
click at [523, 58] on button "Buscar registros" at bounding box center [535, 55] width 43 height 9
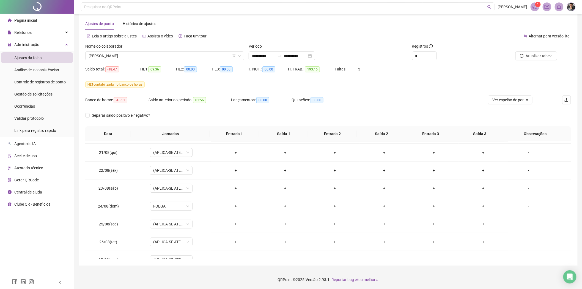
scroll to position [0, 0]
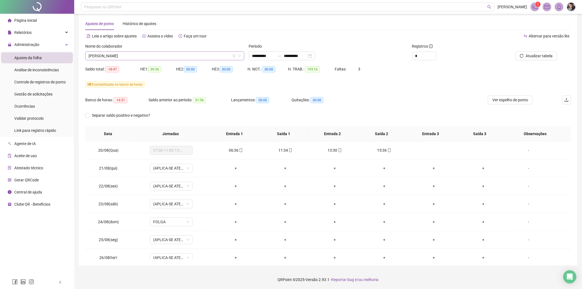
click at [134, 56] on span "[PERSON_NAME]" at bounding box center [164, 56] width 152 height 8
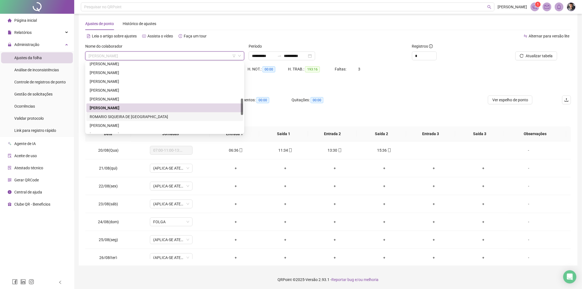
click at [109, 114] on div "ROMARIO SIQUEIRA DE [GEOGRAPHIC_DATA]" at bounding box center [165, 117] width 150 height 6
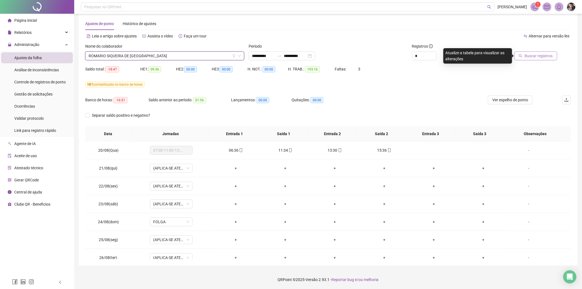
click at [552, 54] on span "Buscar registros" at bounding box center [538, 56] width 28 height 6
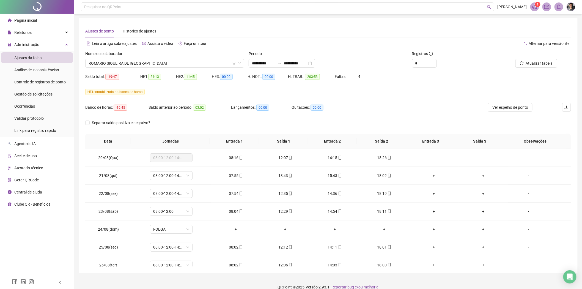
click at [395, 105] on div "Banco de horas: -16:45 Saldo anterior ao período: 03:02 Lançamentos: 00:00 Quit…" at bounding box center [267, 110] width 364 height 15
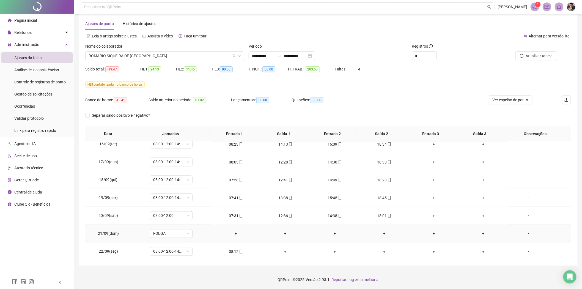
scroll to position [491, 0]
click at [167, 57] on span "ROMARIO SIQUEIRA DE [GEOGRAPHIC_DATA]" at bounding box center [164, 56] width 152 height 8
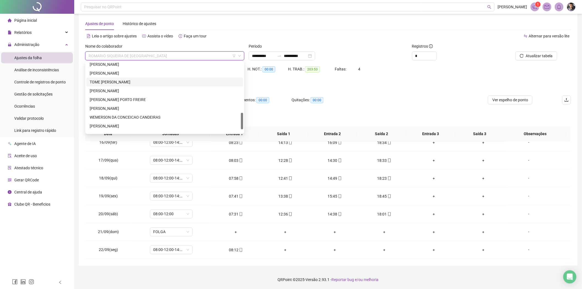
scroll to position [183, 0]
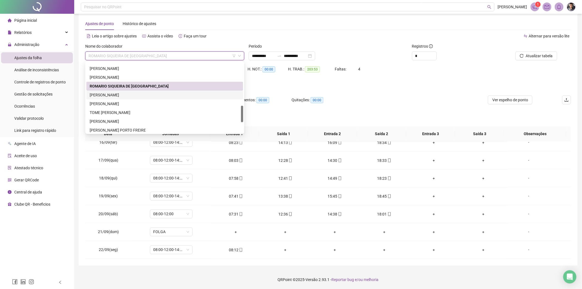
click at [116, 93] on div "[PERSON_NAME]" at bounding box center [165, 95] width 150 height 6
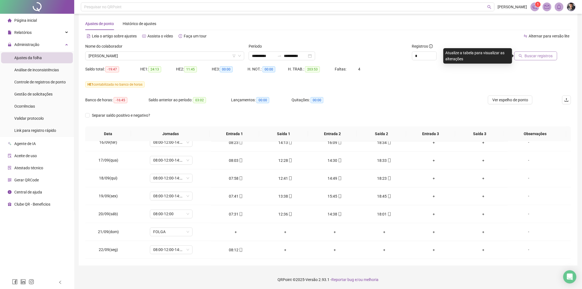
click at [532, 55] on span "Buscar registros" at bounding box center [538, 56] width 28 height 6
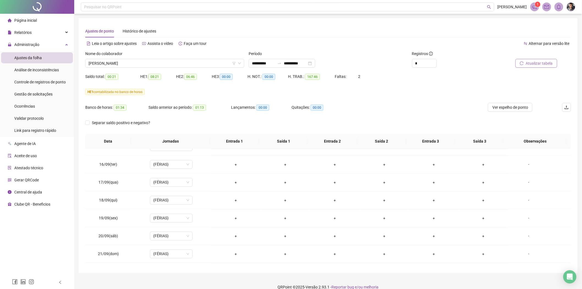
scroll to position [491, 0]
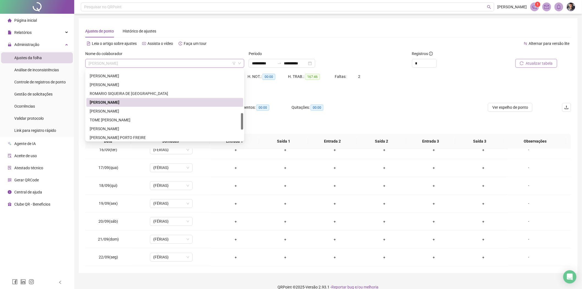
click at [177, 65] on span "[PERSON_NAME]" at bounding box center [164, 63] width 152 height 8
click at [105, 111] on div "[PERSON_NAME]" at bounding box center [165, 111] width 150 height 6
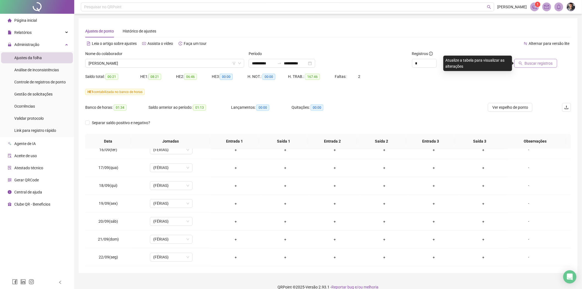
click at [538, 67] on button "Buscar registros" at bounding box center [535, 63] width 43 height 9
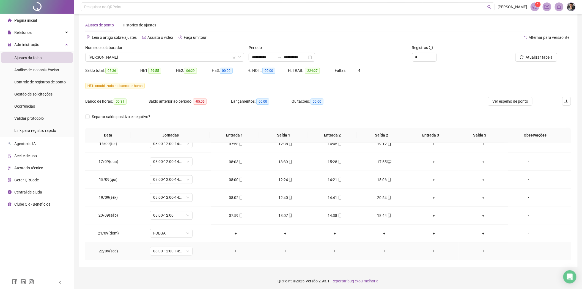
scroll to position [7, 0]
click at [539, 58] on span "Atualizar tabela" at bounding box center [538, 56] width 27 height 6
click at [157, 52] on span "[PERSON_NAME]" at bounding box center [164, 56] width 152 height 8
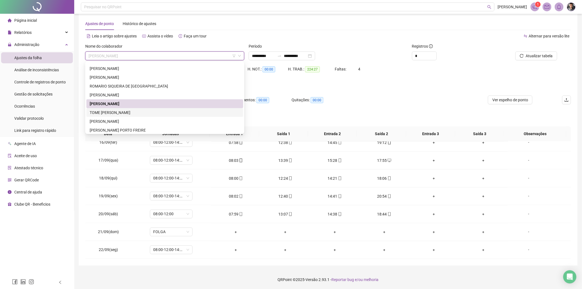
click at [116, 109] on div "TOME [PERSON_NAME]" at bounding box center [165, 112] width 150 height 6
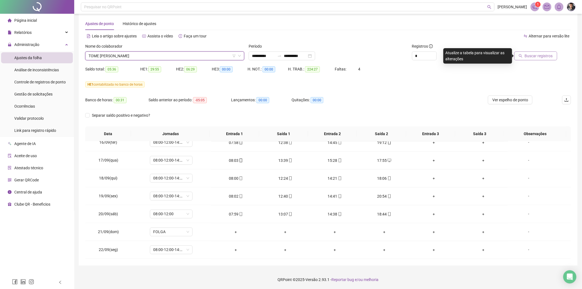
click at [545, 53] on span "Buscar registros" at bounding box center [538, 56] width 28 height 6
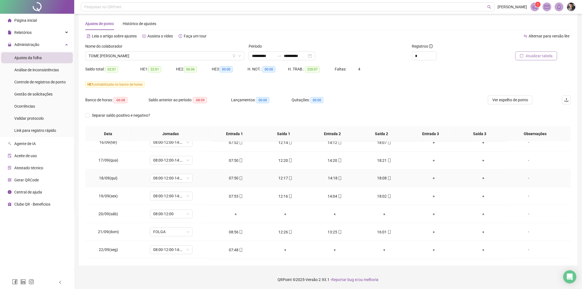
scroll to position [491, 0]
click at [540, 53] on span "Atualizar tabela" at bounding box center [538, 56] width 27 height 6
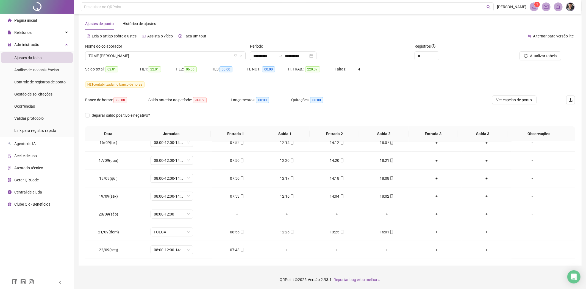
click at [169, 54] on span "TOME [PERSON_NAME]" at bounding box center [165, 56] width 154 height 8
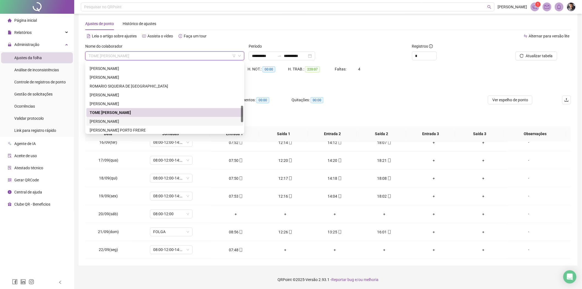
click at [115, 122] on div "[PERSON_NAME]" at bounding box center [165, 121] width 150 height 6
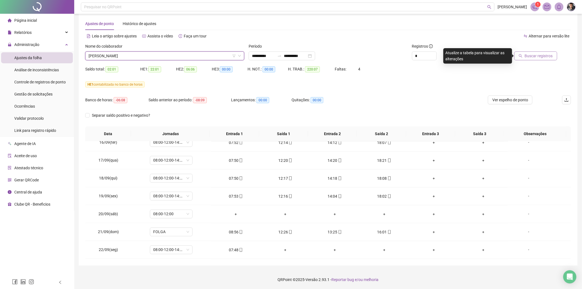
click at [531, 53] on span "Buscar registros" at bounding box center [538, 56] width 28 height 6
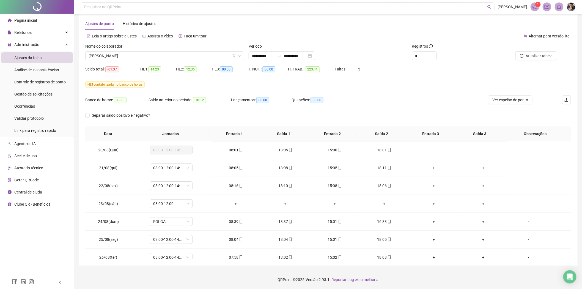
scroll to position [0, 0]
click at [162, 58] on span "[PERSON_NAME]" at bounding box center [164, 56] width 152 height 8
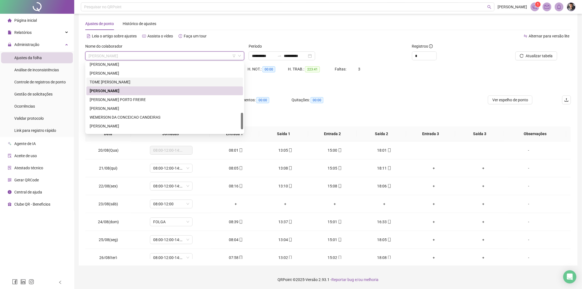
scroll to position [229, 0]
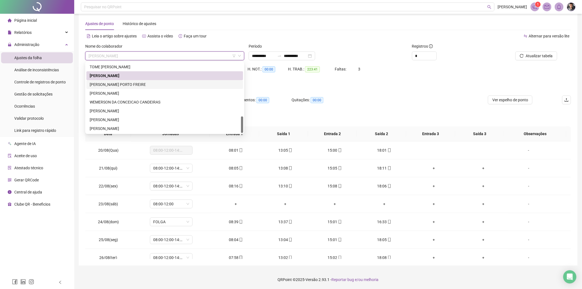
click at [112, 82] on div "[PERSON_NAME] PORTO FREIRE" at bounding box center [165, 84] width 150 height 6
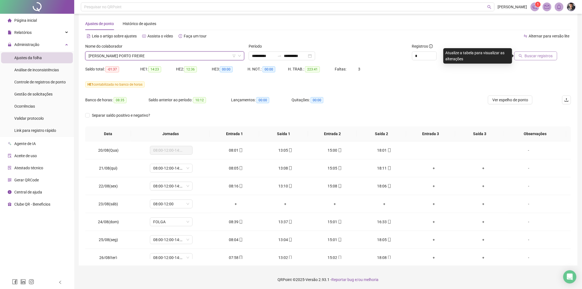
click at [538, 53] on span "Buscar registros" at bounding box center [538, 56] width 28 height 6
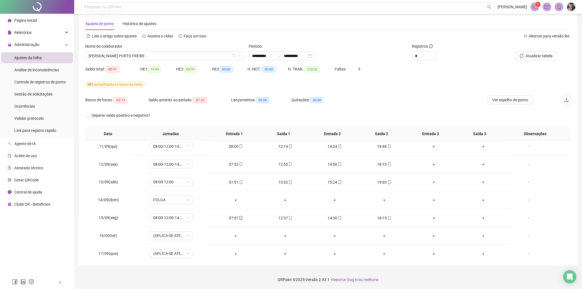
scroll to position [491, 0]
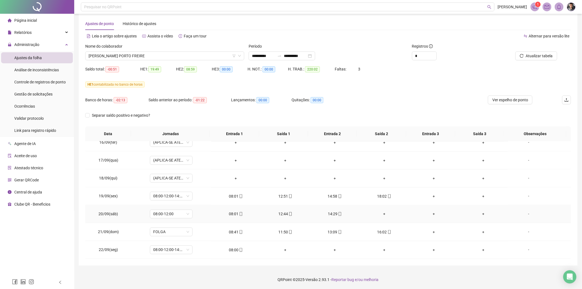
click at [378, 213] on div "+" at bounding box center [384, 214] width 41 height 6
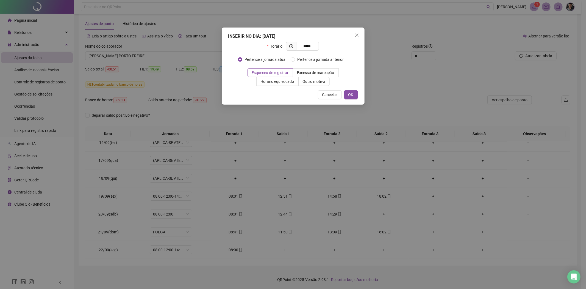
type input "*****"
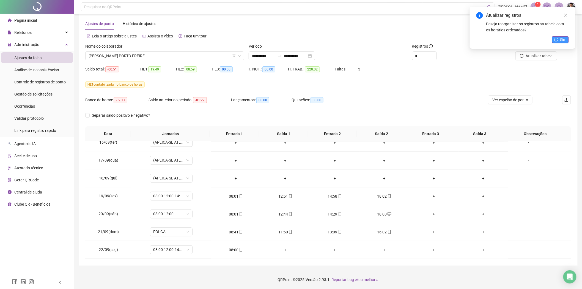
click at [565, 39] on span "Sim" at bounding box center [563, 40] width 6 height 6
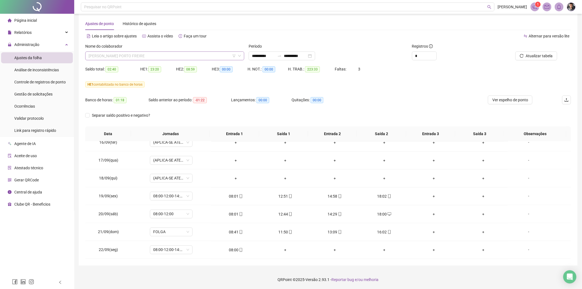
click at [161, 54] on span "[PERSON_NAME] PORTO FREIRE" at bounding box center [164, 56] width 152 height 8
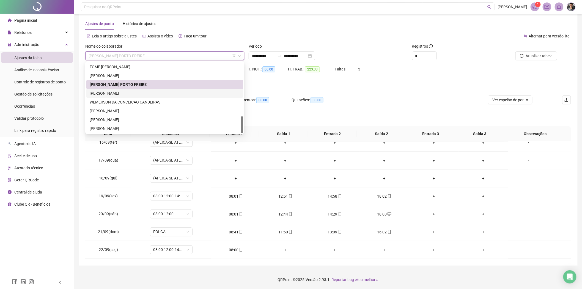
click at [114, 92] on div "[PERSON_NAME]" at bounding box center [165, 93] width 150 height 6
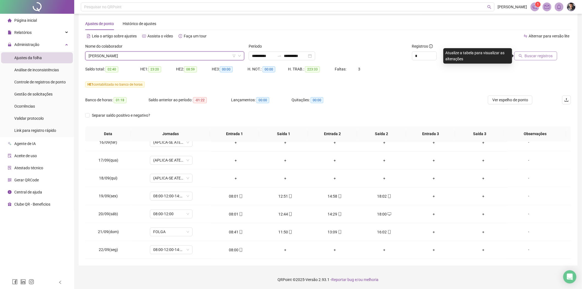
click at [531, 54] on span "Buscar registros" at bounding box center [538, 56] width 28 height 6
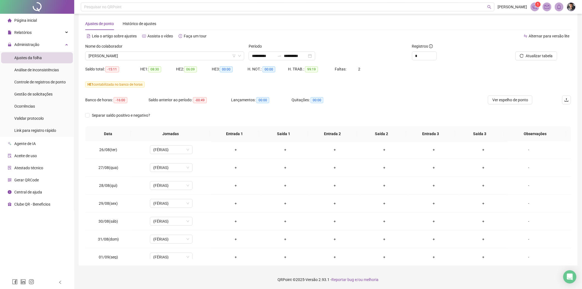
scroll to position [94, 0]
click at [175, 55] on span "[PERSON_NAME]" at bounding box center [164, 56] width 152 height 8
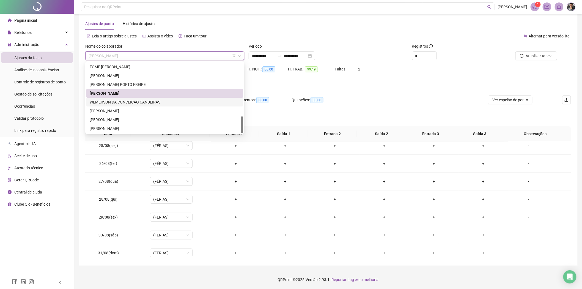
click at [118, 100] on div "WEMERSON DA CONCEICAO CANDEIRAS" at bounding box center [165, 102] width 150 height 6
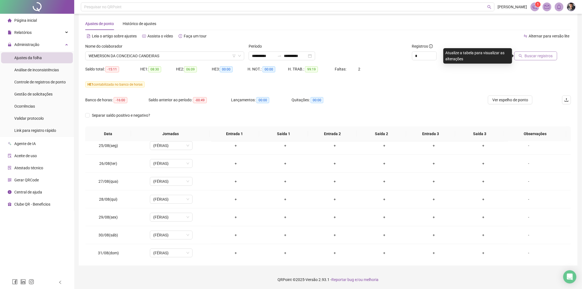
click at [530, 58] on span "Buscar registros" at bounding box center [538, 56] width 28 height 6
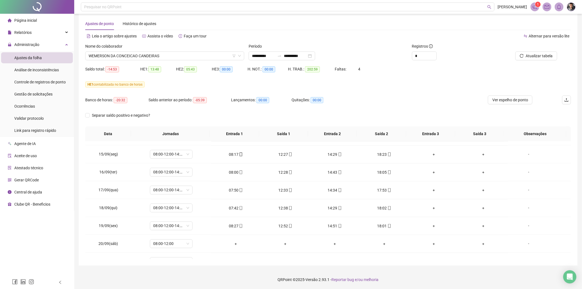
scroll to position [491, 0]
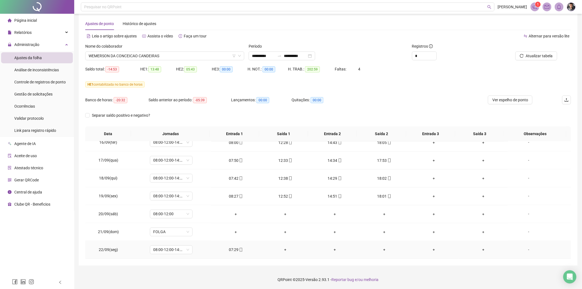
click at [236, 249] on div "07:29" at bounding box center [235, 250] width 41 height 6
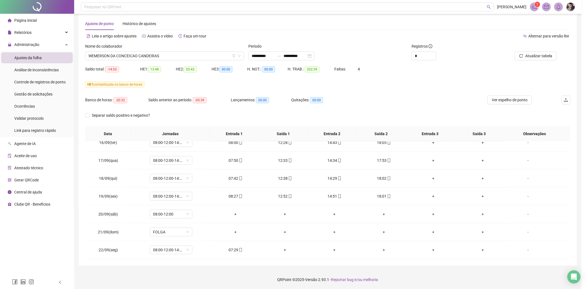
type input "**********"
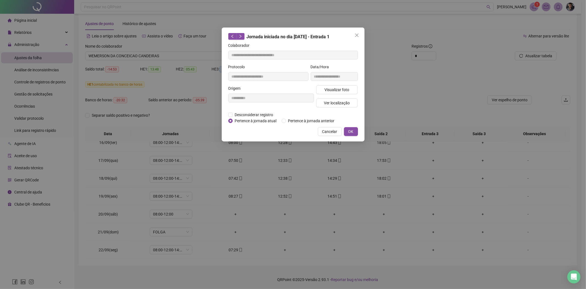
click at [312, 226] on div "**********" at bounding box center [293, 144] width 586 height 289
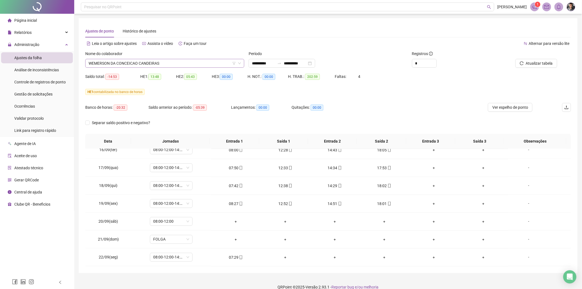
click at [163, 62] on span "WEMERSON DA CONCEICAO CANDEIRAS" at bounding box center [164, 63] width 152 height 8
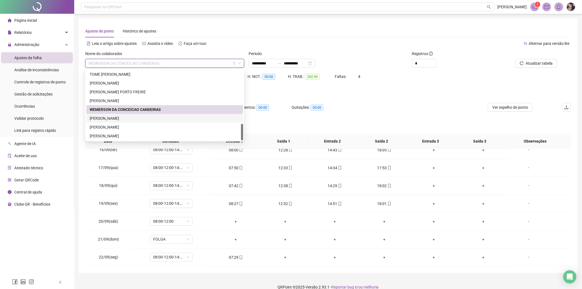
click at [122, 120] on div "[PERSON_NAME]" at bounding box center [165, 118] width 150 height 6
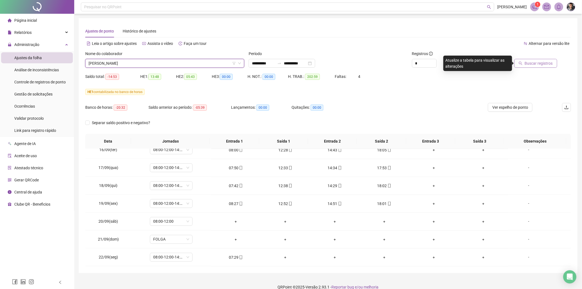
click at [540, 61] on span "Buscar registros" at bounding box center [538, 63] width 28 height 6
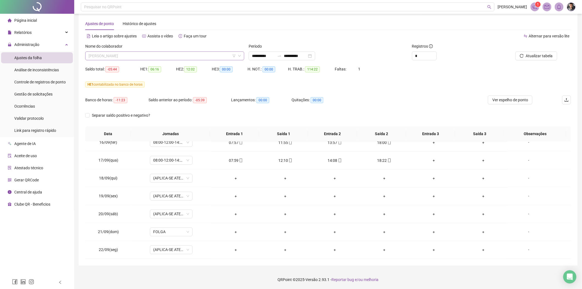
click at [183, 53] on span "[PERSON_NAME]" at bounding box center [164, 56] width 152 height 8
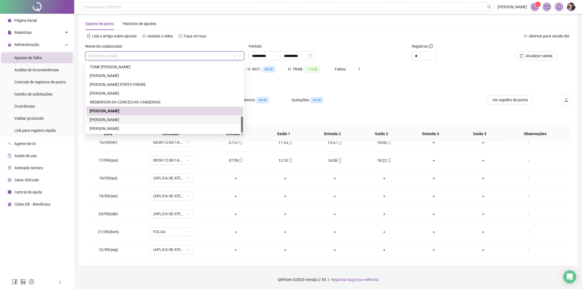
drag, startPoint x: 119, startPoint y: 117, endPoint x: 175, endPoint y: 124, distance: 57.0
click at [118, 117] on div "[PERSON_NAME]" at bounding box center [165, 120] width 150 height 6
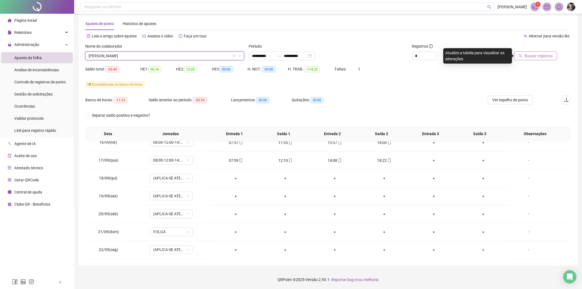
click at [544, 53] on span "Buscar registros" at bounding box center [538, 56] width 28 height 6
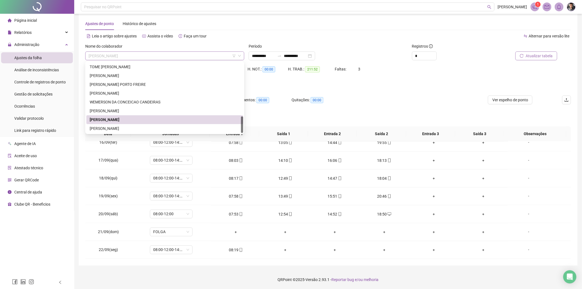
click at [182, 59] on span "[PERSON_NAME]" at bounding box center [164, 56] width 152 height 8
click at [114, 124] on div "[PERSON_NAME]" at bounding box center [164, 128] width 157 height 9
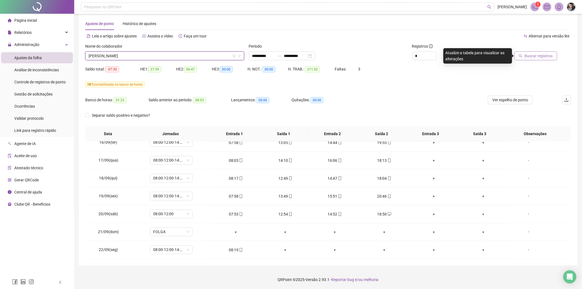
click at [541, 56] on span "Buscar registros" at bounding box center [538, 56] width 28 height 6
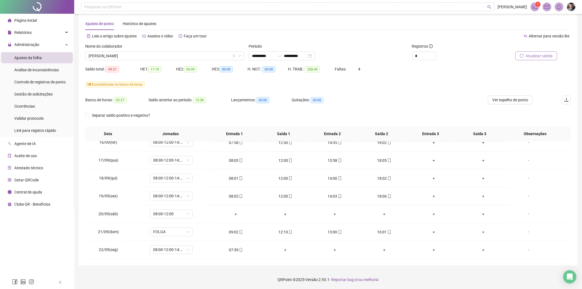
click at [532, 53] on span "Atualizar tabela" at bounding box center [538, 56] width 27 height 6
